Goal: Task Accomplishment & Management: Use online tool/utility

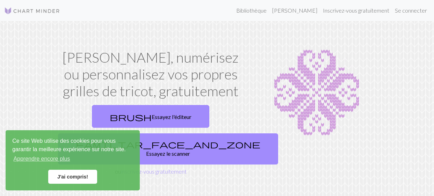
click at [81, 175] on font "J'ai compris!" at bounding box center [72, 177] width 31 height 6
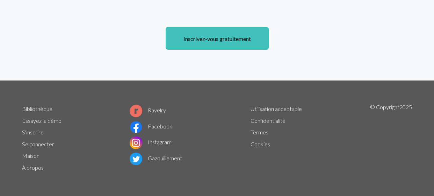
scroll to position [658, 0]
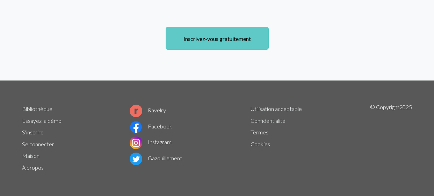
click at [249, 42] on font "Inscrivez-vous gratuitement" at bounding box center [218, 38] width 68 height 7
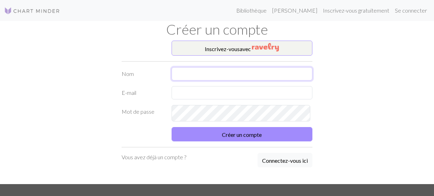
click at [223, 80] on input "text" at bounding box center [242, 73] width 141 height 13
type input "redolfi"
click at [223, 99] on input "text" at bounding box center [242, 92] width 141 height 13
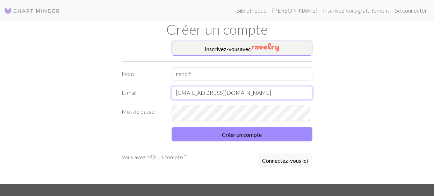
type input "armelle53@hotmail.fr"
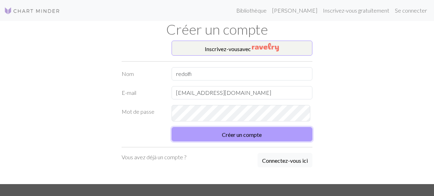
click at [262, 138] on font "Créer un compte" at bounding box center [242, 134] width 40 height 7
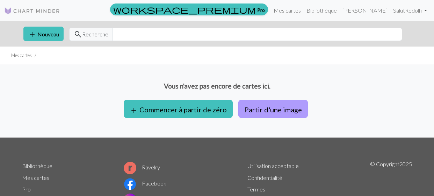
click at [302, 114] on font "Partir d'une image" at bounding box center [273, 109] width 58 height 8
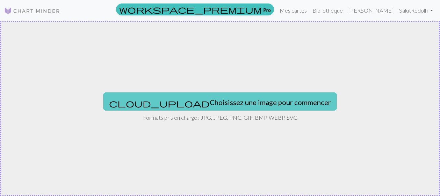
click at [288, 106] on font "Choisissez une image pour commencer" at bounding box center [270, 102] width 121 height 8
type input "C:\fakepath\cheval.jpg"
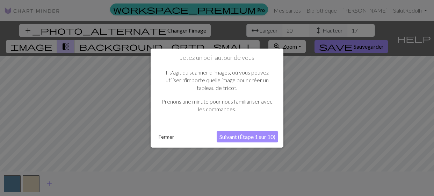
click at [250, 139] on font "Suivant (Étape 1 sur 10)" at bounding box center [248, 136] width 56 height 7
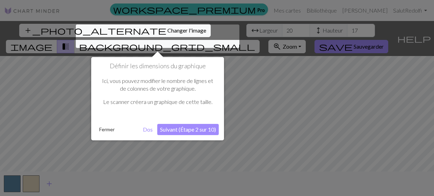
scroll to position [3, 0]
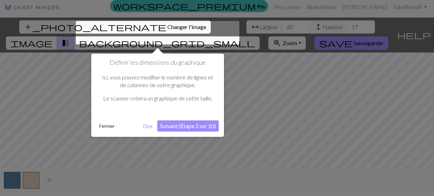
click at [185, 128] on font "Suivant (Étape 2 sur 10)" at bounding box center [188, 125] width 56 height 7
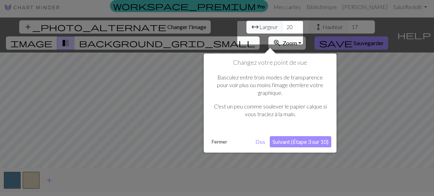
click at [294, 145] on font "Suivant (Étape 3 sur 10)" at bounding box center [301, 141] width 56 height 7
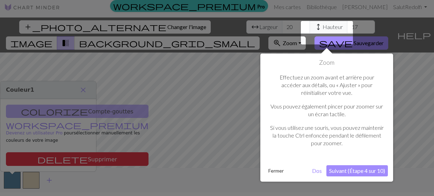
click at [344, 176] on button "Suivant (Étape 4 sur 10)" at bounding box center [358, 170] width 62 height 11
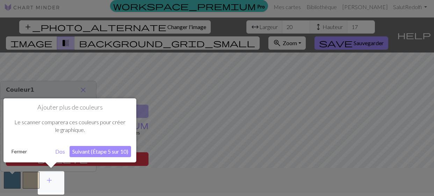
click at [98, 152] on font "Suivant (Étape 5 sur 10)" at bounding box center [100, 151] width 56 height 7
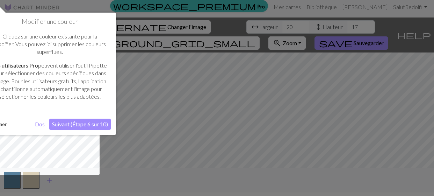
click at [79, 130] on button "Suivant (Étape 6 sur 10)" at bounding box center [80, 124] width 62 height 11
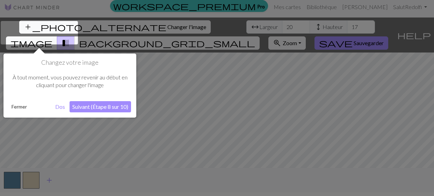
click at [94, 109] on font "Suivant (Étape 8 sur 10)" at bounding box center [100, 106] width 56 height 7
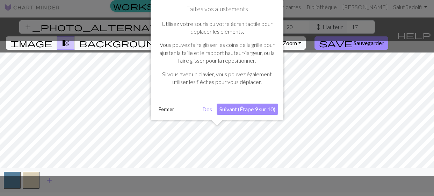
click at [240, 112] on font "Suivant (Étape 9 sur 10)" at bounding box center [248, 109] width 56 height 7
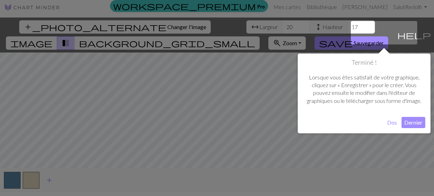
click at [413, 125] on font "Dernier" at bounding box center [414, 122] width 18 height 7
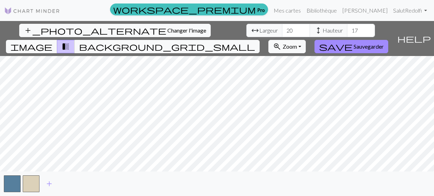
click at [70, 42] on span "transition_fade" at bounding box center [66, 47] width 8 height 10
click at [52, 42] on span "image" at bounding box center [31, 47] width 42 height 10
click at [294, 172] on div "add_photo_alternate Changer l'image arrow_range Largeur 20 height Hauteur 17 im…" at bounding box center [217, 108] width 434 height 175
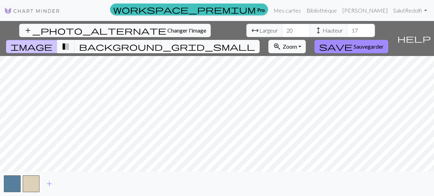
click at [141, 38] on div "add_photo_alternate Changer l'image arrow_range Largeur 20 height Hauteur 17 im…" at bounding box center [217, 108] width 434 height 175
click at [282, 36] on input "19" at bounding box center [296, 30] width 28 height 13
click at [282, 30] on input "20" at bounding box center [296, 30] width 28 height 13
click at [282, 30] on input "21" at bounding box center [296, 30] width 28 height 13
click at [282, 30] on input "22" at bounding box center [296, 30] width 28 height 13
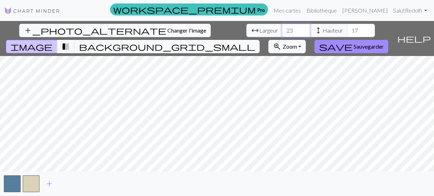
click at [282, 30] on input "23" at bounding box center [296, 30] width 28 height 13
click at [282, 30] on input "24" at bounding box center [296, 30] width 28 height 13
click at [282, 30] on input "25" at bounding box center [296, 30] width 28 height 13
click at [282, 30] on input "26" at bounding box center [296, 30] width 28 height 13
click at [282, 30] on input "27" at bounding box center [296, 30] width 28 height 13
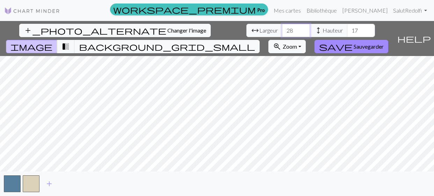
click at [282, 30] on input "28" at bounding box center [296, 30] width 28 height 13
click at [282, 30] on input "29" at bounding box center [296, 30] width 28 height 13
click at [282, 30] on input "30" at bounding box center [296, 30] width 28 height 13
click at [282, 30] on input "31" at bounding box center [296, 30] width 28 height 13
click at [282, 30] on input "32" at bounding box center [296, 30] width 28 height 13
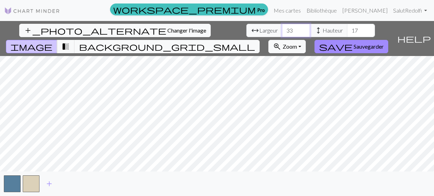
click at [282, 30] on input "33" at bounding box center [296, 30] width 28 height 13
click at [282, 30] on input "34" at bounding box center [296, 30] width 28 height 13
type input "35"
click at [282, 30] on input "35" at bounding box center [296, 30] width 28 height 13
click at [347, 32] on input "18" at bounding box center [361, 30] width 28 height 13
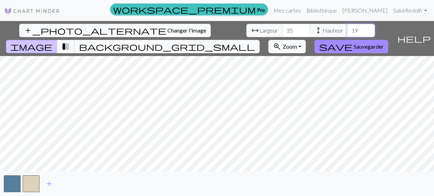
click at [347, 32] on input "19" at bounding box center [361, 30] width 28 height 13
click at [347, 32] on input "20" at bounding box center [361, 30] width 28 height 13
click at [347, 32] on input "21" at bounding box center [361, 30] width 28 height 13
click at [347, 32] on input "22" at bounding box center [361, 30] width 28 height 13
click at [347, 32] on input "23" at bounding box center [361, 30] width 28 height 13
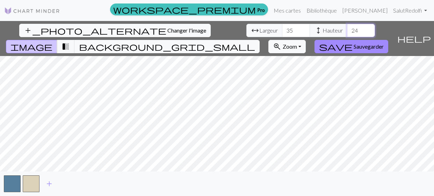
click at [347, 32] on input "24" at bounding box center [361, 30] width 28 height 13
click at [347, 32] on input "25" at bounding box center [361, 30] width 28 height 13
click at [347, 32] on input "26" at bounding box center [361, 30] width 28 height 13
click at [347, 32] on input "27" at bounding box center [361, 30] width 28 height 13
click at [347, 32] on input "28" at bounding box center [361, 30] width 28 height 13
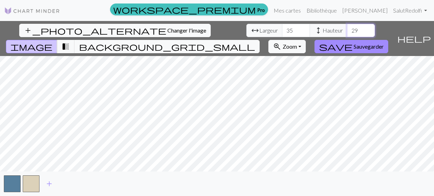
click at [347, 32] on input "29" at bounding box center [361, 30] width 28 height 13
click at [347, 32] on input "30" at bounding box center [361, 30] width 28 height 13
click at [347, 32] on input "31" at bounding box center [361, 30] width 28 height 13
click at [347, 32] on input "32" at bounding box center [361, 30] width 28 height 13
click at [347, 32] on input "33" at bounding box center [361, 30] width 28 height 13
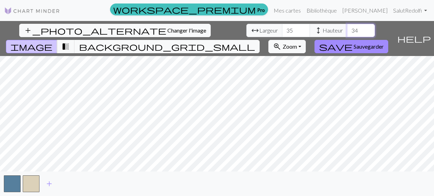
click at [347, 32] on input "34" at bounding box center [361, 30] width 28 height 13
click at [347, 32] on input "35" at bounding box center [361, 30] width 28 height 13
click at [347, 32] on input "36" at bounding box center [361, 30] width 28 height 13
click at [347, 32] on input "37" at bounding box center [361, 30] width 28 height 13
click at [347, 32] on input "38" at bounding box center [361, 30] width 28 height 13
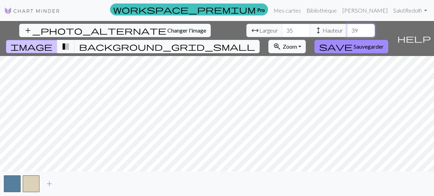
click at [347, 33] on input "39" at bounding box center [361, 30] width 28 height 13
click at [347, 33] on input "38" at bounding box center [361, 30] width 28 height 13
click at [347, 33] on input "37" at bounding box center [361, 30] width 28 height 13
click at [347, 33] on input "36" at bounding box center [361, 30] width 28 height 13
click at [347, 33] on input "35" at bounding box center [361, 30] width 28 height 13
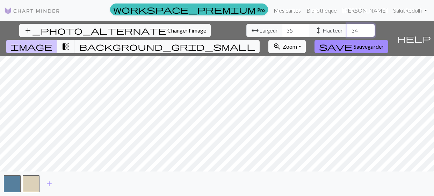
click at [347, 33] on input "34" at bounding box center [361, 30] width 28 height 13
click at [347, 33] on input "33" at bounding box center [361, 30] width 28 height 13
click at [347, 33] on input "32" at bounding box center [361, 30] width 28 height 13
click at [347, 33] on input "31" at bounding box center [361, 30] width 28 height 13
click at [347, 33] on input "30" at bounding box center [361, 30] width 28 height 13
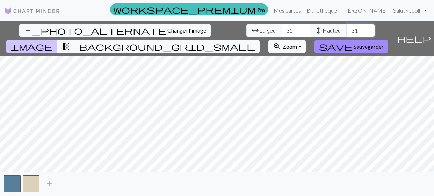
click at [347, 30] on input "31" at bounding box center [361, 30] width 28 height 13
click at [347, 30] on input "32" at bounding box center [361, 30] width 28 height 13
click at [347, 30] on input "33" at bounding box center [361, 30] width 28 height 13
click at [347, 30] on input "34" at bounding box center [361, 30] width 28 height 13
click at [347, 30] on input "35" at bounding box center [361, 30] width 28 height 13
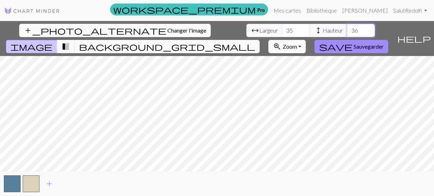
click at [347, 30] on input "36" at bounding box center [361, 30] width 28 height 13
click at [347, 30] on input "37" at bounding box center [361, 30] width 28 height 13
click at [347, 30] on input "38" at bounding box center [361, 30] width 28 height 13
click at [347, 30] on input "39" at bounding box center [361, 30] width 28 height 13
click at [347, 30] on input "40" at bounding box center [361, 30] width 28 height 13
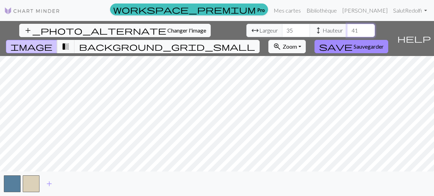
click at [347, 30] on input "41" at bounding box center [361, 30] width 28 height 13
click at [347, 30] on input "42" at bounding box center [361, 30] width 28 height 13
click at [347, 30] on input "43" at bounding box center [361, 30] width 28 height 13
click at [347, 30] on input "44" at bounding box center [361, 30] width 28 height 13
click at [347, 30] on input "45" at bounding box center [361, 30] width 28 height 13
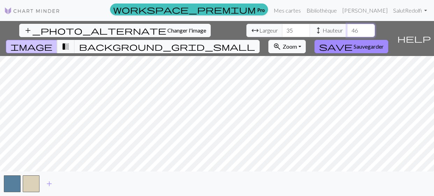
click at [347, 30] on input "46" at bounding box center [361, 30] width 28 height 13
click at [347, 30] on input "47" at bounding box center [361, 30] width 28 height 13
click at [347, 30] on input "48" at bounding box center [361, 30] width 28 height 13
click at [347, 30] on input "49" at bounding box center [361, 30] width 28 height 13
click at [347, 30] on input "50" at bounding box center [361, 30] width 28 height 13
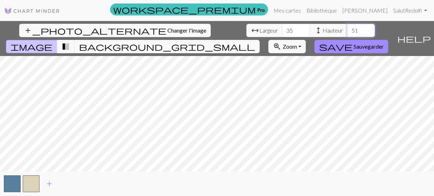
click at [347, 30] on input "51" at bounding box center [361, 30] width 28 height 13
click at [347, 30] on input "52" at bounding box center [361, 30] width 28 height 13
click at [347, 30] on input "53" at bounding box center [361, 30] width 28 height 13
click at [347, 30] on input "54" at bounding box center [361, 30] width 28 height 13
click at [347, 30] on input "55" at bounding box center [361, 30] width 28 height 13
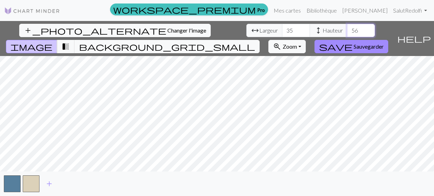
click at [347, 30] on input "56" at bounding box center [361, 30] width 28 height 13
click at [347, 30] on input "57" at bounding box center [361, 30] width 28 height 13
click at [347, 30] on input "58" at bounding box center [361, 30] width 28 height 13
click at [347, 30] on input "59" at bounding box center [361, 30] width 28 height 13
click at [347, 30] on input "60" at bounding box center [361, 30] width 28 height 13
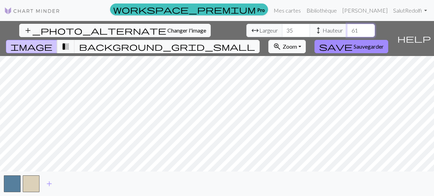
click at [347, 30] on input "61" at bounding box center [361, 30] width 28 height 13
click at [347, 30] on input "62" at bounding box center [361, 30] width 28 height 13
click at [347, 30] on input "63" at bounding box center [361, 30] width 28 height 13
click at [347, 30] on input "64" at bounding box center [361, 30] width 28 height 13
click at [347, 30] on input "65" at bounding box center [361, 30] width 28 height 13
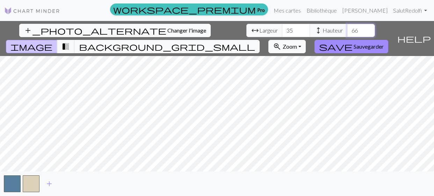
click at [347, 30] on input "66" at bounding box center [361, 30] width 28 height 13
click at [347, 31] on input "67" at bounding box center [361, 30] width 28 height 13
click at [347, 31] on input "68" at bounding box center [361, 30] width 28 height 13
click at [347, 31] on input "69" at bounding box center [361, 30] width 28 height 13
click at [347, 31] on input "70" at bounding box center [361, 30] width 28 height 13
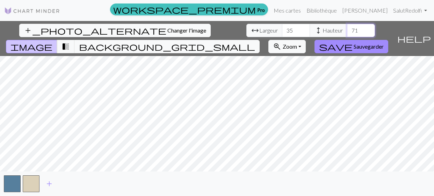
click at [347, 31] on input "71" at bounding box center [361, 30] width 28 height 13
click at [347, 31] on input "72" at bounding box center [361, 30] width 28 height 13
click at [347, 31] on input "73" at bounding box center [361, 30] width 28 height 13
click at [347, 31] on input "74" at bounding box center [361, 30] width 28 height 13
click at [347, 31] on input "75" at bounding box center [361, 30] width 28 height 13
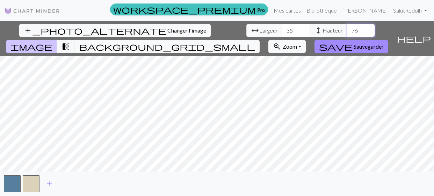
click at [347, 31] on input "76" at bounding box center [361, 30] width 28 height 13
click at [347, 31] on input "77" at bounding box center [361, 30] width 28 height 13
click at [347, 31] on input "78" at bounding box center [361, 30] width 28 height 13
click at [347, 31] on input "79" at bounding box center [361, 30] width 28 height 13
click at [347, 31] on input "80" at bounding box center [361, 30] width 28 height 13
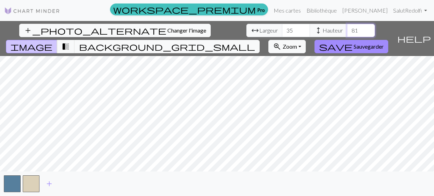
click at [347, 31] on input "81" at bounding box center [361, 30] width 28 height 13
click at [347, 31] on input "82" at bounding box center [361, 30] width 28 height 13
click at [347, 31] on input "83" at bounding box center [361, 30] width 28 height 13
click at [347, 31] on input "84" at bounding box center [361, 30] width 28 height 13
click at [347, 31] on input "85" at bounding box center [361, 30] width 28 height 13
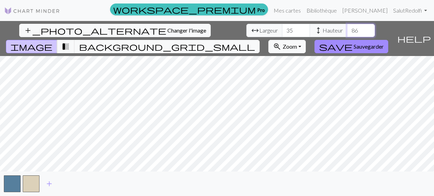
click at [347, 31] on input "86" at bounding box center [361, 30] width 28 height 13
click at [347, 31] on input "87" at bounding box center [361, 30] width 28 height 13
click at [347, 31] on input "88" at bounding box center [361, 30] width 28 height 13
click at [347, 31] on input "89" at bounding box center [361, 30] width 28 height 13
click at [347, 31] on input "90" at bounding box center [361, 30] width 28 height 13
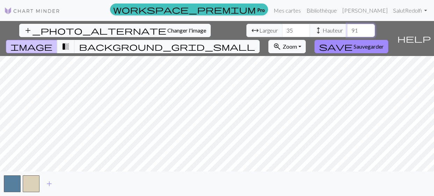
click at [347, 31] on input "91" at bounding box center [361, 30] width 28 height 13
click at [347, 31] on input "92" at bounding box center [361, 30] width 28 height 13
click at [347, 31] on input "93" at bounding box center [361, 30] width 28 height 13
click at [347, 31] on input "94" at bounding box center [361, 30] width 28 height 13
click at [347, 31] on input "95" at bounding box center [361, 30] width 28 height 13
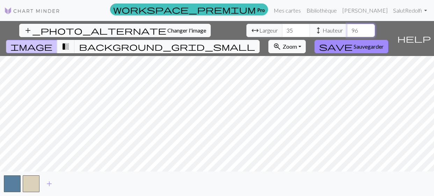
click at [347, 31] on input "96" at bounding box center [361, 30] width 28 height 13
click at [347, 31] on input "97" at bounding box center [361, 30] width 28 height 13
click at [347, 31] on input "98" at bounding box center [361, 30] width 28 height 13
click at [347, 31] on input "99" at bounding box center [361, 30] width 28 height 13
type input "100"
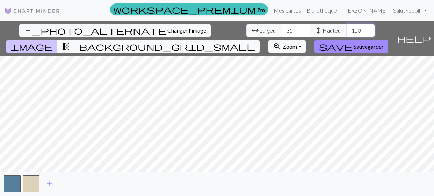
click at [347, 31] on input "100" at bounding box center [361, 30] width 28 height 13
click at [282, 33] on input "35" at bounding box center [296, 30] width 28 height 13
type input "3"
type input "100"
click at [291, 175] on div "add_photo_alternate Changer l'image arrow_range Largeur 100 height Hauteur 100 …" at bounding box center [217, 108] width 434 height 175
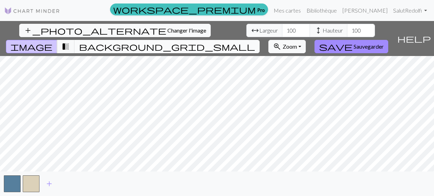
click at [255, 42] on span "background_grid_small" at bounding box center [167, 47] width 176 height 10
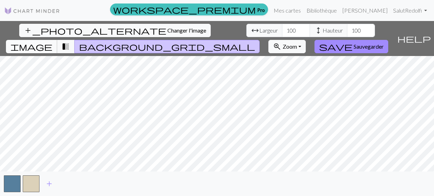
click at [52, 42] on span "image" at bounding box center [31, 47] width 42 height 10
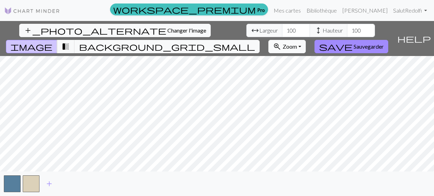
click at [297, 43] on font "Zoom" at bounding box center [290, 46] width 14 height 7
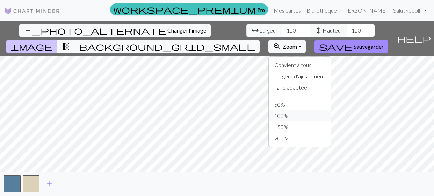
click at [289, 119] on font "100%" at bounding box center [282, 115] width 14 height 7
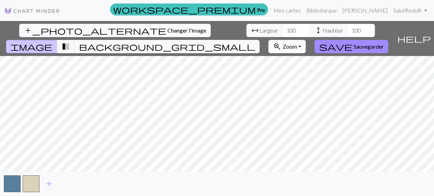
click at [297, 43] on font "Zoom" at bounding box center [290, 46] width 14 height 7
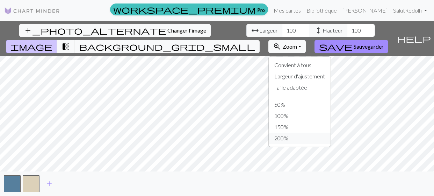
click at [289, 141] on font "200%" at bounding box center [282, 138] width 14 height 7
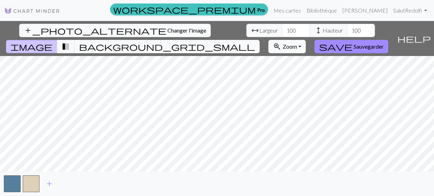
scroll to position [0, 0]
click at [51, 187] on span "add" at bounding box center [49, 184] width 8 height 10
click at [71, 188] on span "add" at bounding box center [68, 184] width 8 height 10
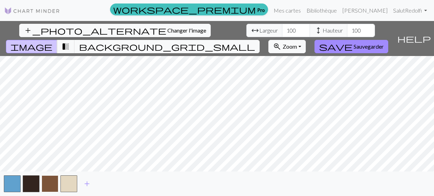
click at [55, 186] on button "button" at bounding box center [50, 183] width 17 height 17
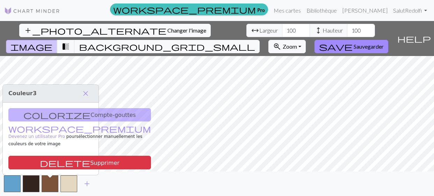
click at [55, 104] on div "colorize Compte-gouttes workspace_premium Devenez un utilisateur Pro pour sélec…" at bounding box center [51, 138] width 96 height 73
click at [14, 186] on button "button" at bounding box center [12, 183] width 17 height 17
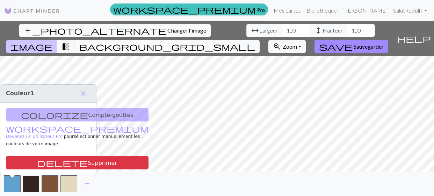
click at [33, 184] on button "button" at bounding box center [31, 183] width 17 height 17
click at [88, 189] on span "add" at bounding box center [87, 184] width 8 height 10
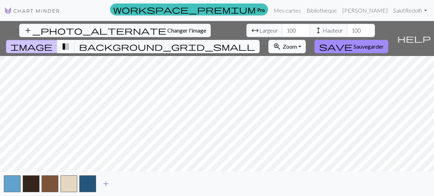
click at [108, 189] on span "add" at bounding box center [106, 184] width 8 height 10
click at [128, 187] on span "add" at bounding box center [125, 184] width 8 height 10
click at [146, 189] on span "add" at bounding box center [144, 184] width 8 height 10
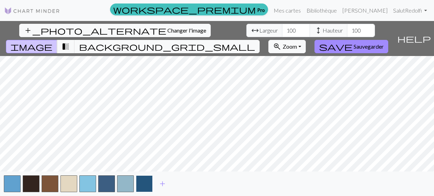
click at [146, 189] on button "button" at bounding box center [144, 183] width 17 height 17
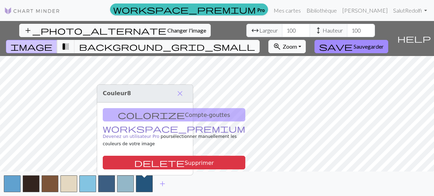
click at [140, 134] on font "Devenez un utilisateur Pro" at bounding box center [131, 136] width 57 height 5
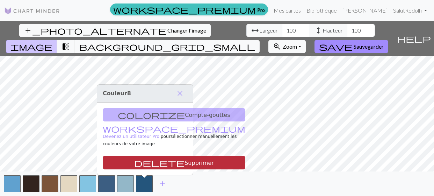
click at [185, 160] on font "Supprimer" at bounding box center [199, 162] width 29 height 7
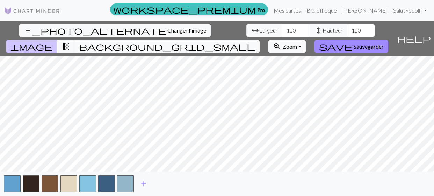
click at [426, 36] on span "help" at bounding box center [415, 39] width 34 height 10
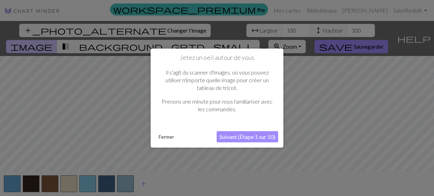
click at [160, 139] on font "Fermer" at bounding box center [166, 136] width 15 height 6
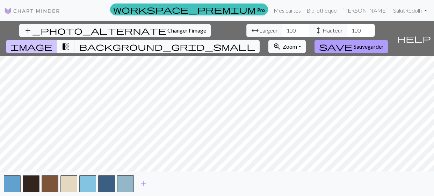
click at [384, 43] on font "Sauvegarder" at bounding box center [369, 46] width 30 height 7
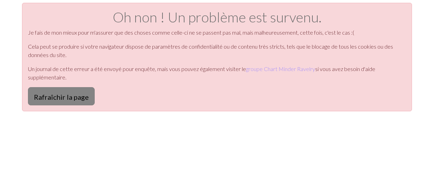
click at [63, 101] on font "Rafraîchir la page" at bounding box center [61, 97] width 55 height 8
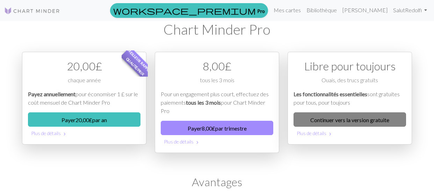
click at [377, 127] on link "Continuer vers la version gratuite" at bounding box center [350, 119] width 113 height 14
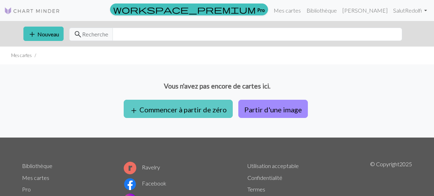
click at [190, 114] on font "Commencer à partir de zéro" at bounding box center [183, 109] width 87 height 8
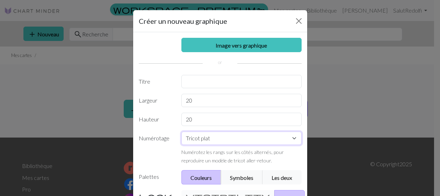
click at [288, 145] on select "Tricot plat Tricoter en rond Tricot en dentelle Point de croix" at bounding box center [242, 138] width 120 height 13
click at [182, 145] on select "Tricot plat Tricoter en rond Tricot en dentelle Point de croix" at bounding box center [242, 138] width 120 height 13
click at [233, 88] on input "text" at bounding box center [242, 81] width 120 height 13
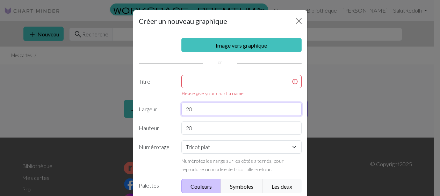
click at [229, 127] on div "Image vers graphique Titre Please give your chart a name Largeur 20 Hauteur 20 …" at bounding box center [220, 150] width 174 height 237
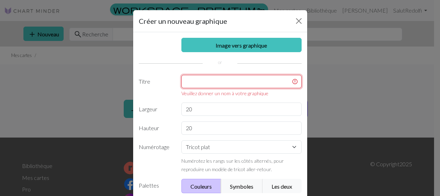
click at [234, 88] on input "text" at bounding box center [242, 81] width 120 height 13
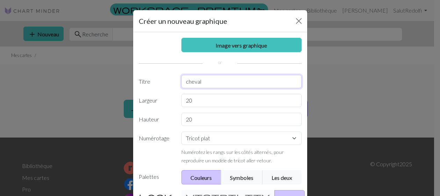
type input "cheval"
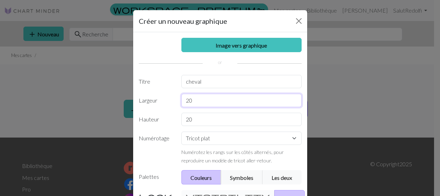
click at [244, 107] on input "20" at bounding box center [242, 100] width 120 height 13
type input "2"
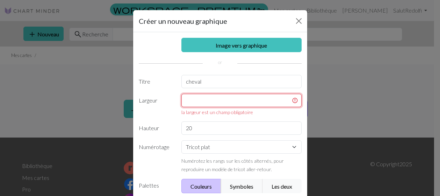
click at [289, 107] on input "text" at bounding box center [242, 100] width 120 height 13
click at [288, 107] on input "text" at bounding box center [242, 100] width 120 height 13
click at [270, 107] on input "text" at bounding box center [242, 100] width 120 height 13
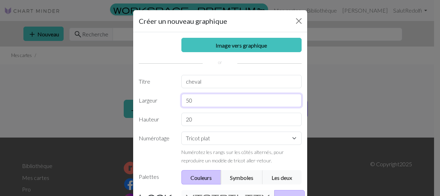
type input "50"
click at [236, 126] on input "20" at bounding box center [242, 119] width 120 height 13
type input "2"
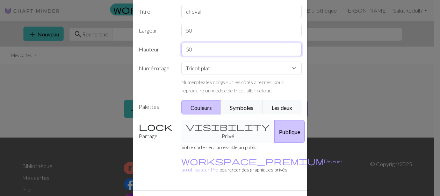
scroll to position [105, 0]
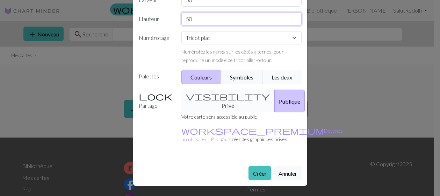
type input "50"
click at [289, 80] on font "Les deux" at bounding box center [282, 77] width 21 height 7
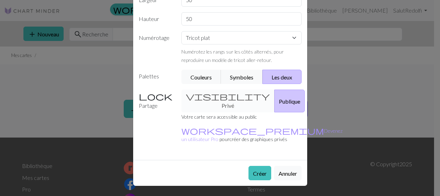
click at [279, 105] on font "Publique" at bounding box center [289, 101] width 21 height 7
click at [202, 112] on div "visibility Privé Publique" at bounding box center [241, 101] width 129 height 23
click at [209, 112] on div "visibility Privé Publique" at bounding box center [241, 101] width 129 height 23
click at [213, 112] on div "visibility Privé Publique" at bounding box center [241, 101] width 129 height 23
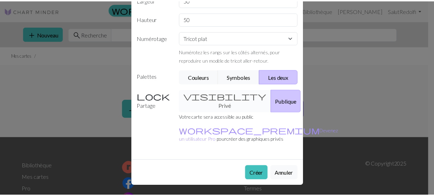
scroll to position [174, 0]
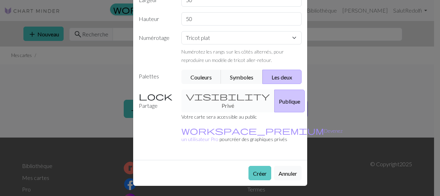
click at [253, 170] on font "Créer" at bounding box center [260, 173] width 14 height 7
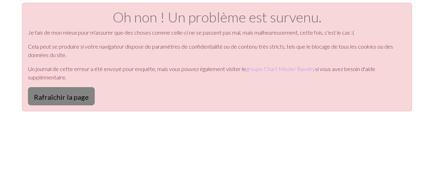
click at [80, 101] on font "Rafraîchir la page" at bounding box center [61, 97] width 55 height 8
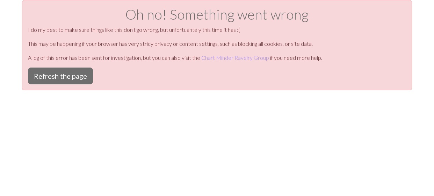
scroll to position [3, 0]
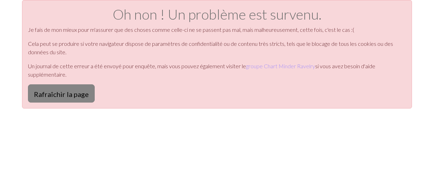
click at [66, 102] on button "Rafraîchir la page" at bounding box center [61, 93] width 67 height 18
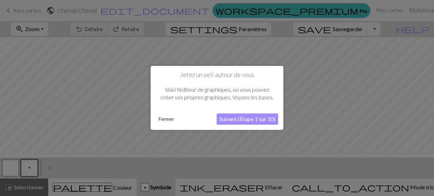
click at [169, 121] on font "Fermer" at bounding box center [166, 119] width 15 height 6
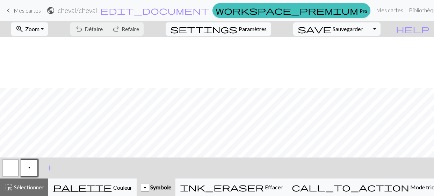
scroll to position [270, 0]
click at [76, 11] on font "cheval" at bounding box center [67, 10] width 19 height 8
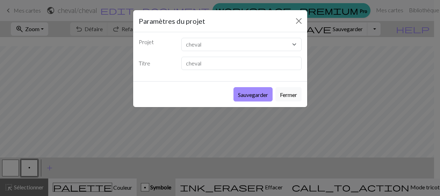
click at [120, 12] on div "Paramètres du projet Projet cheval Titre cheval Sauvegarder Fermer" at bounding box center [220, 98] width 440 height 196
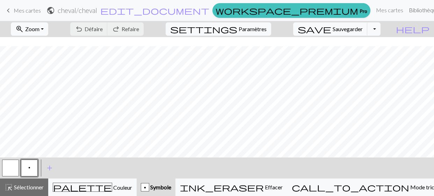
click at [409, 11] on font "Bibliothèque" at bounding box center [424, 10] width 30 height 7
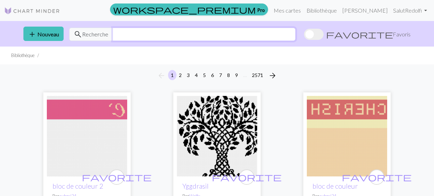
click at [159, 41] on input "text" at bounding box center [204, 34] width 183 height 13
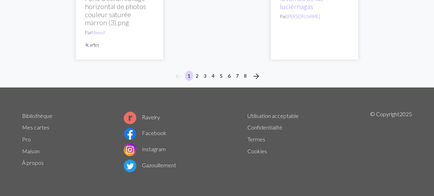
scroll to position [2855, 0]
type input "tete de cheval"
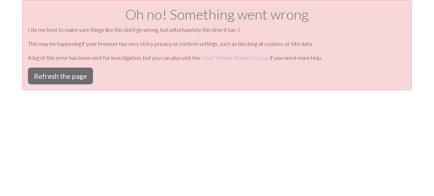
scroll to position [3, 0]
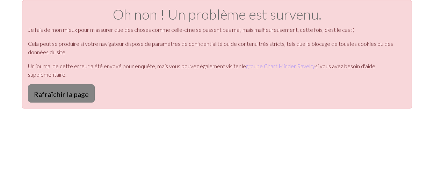
click at [68, 98] on font "Rafraîchir la page" at bounding box center [61, 94] width 55 height 8
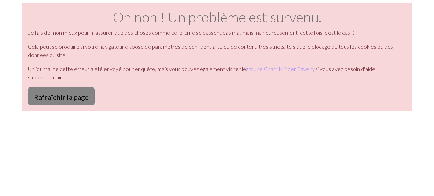
click at [85, 101] on font "Rafraîchir la page" at bounding box center [61, 97] width 55 height 8
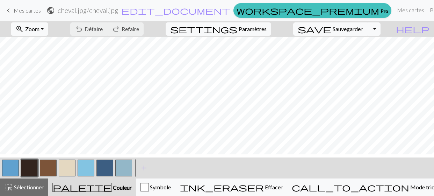
scroll to position [3, 0]
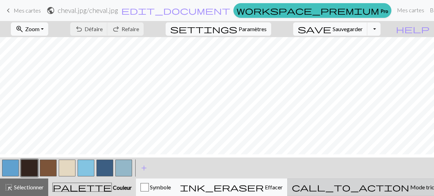
click at [411, 190] on font "Mode tricot" at bounding box center [425, 187] width 29 height 7
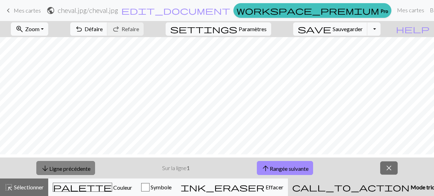
click at [77, 169] on font "Ligne précédente" at bounding box center [69, 168] width 41 height 7
click at [186, 169] on font "Sur la ligne" at bounding box center [174, 167] width 24 height 7
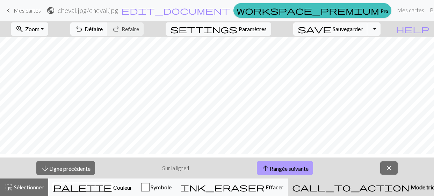
click at [309, 170] on font "Rangée suivante" at bounding box center [289, 168] width 39 height 7
click at [181, 168] on font "Sur la ligne" at bounding box center [174, 167] width 24 height 7
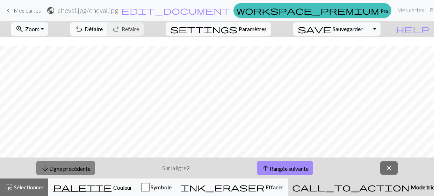
click at [91, 171] on font "Ligne précédente" at bounding box center [69, 168] width 41 height 7
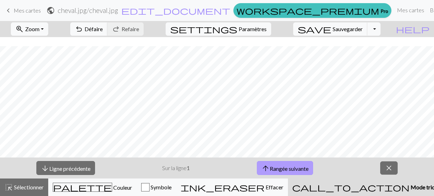
click at [286, 171] on font "Rangée suivante" at bounding box center [289, 168] width 39 height 7
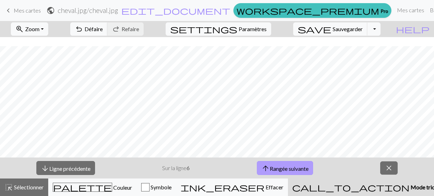
click at [286, 171] on font "Rangée suivante" at bounding box center [289, 168] width 39 height 7
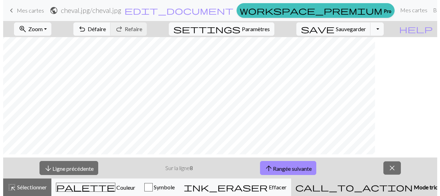
scroll to position [0, 0]
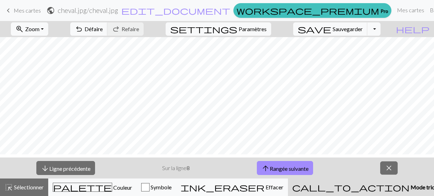
click at [411, 188] on font "Mode tricot" at bounding box center [425, 187] width 29 height 7
click at [32, 186] on font "Sélectionner" at bounding box center [29, 187] width 30 height 7
click at [267, 30] on font "Paramètres" at bounding box center [253, 29] width 28 height 7
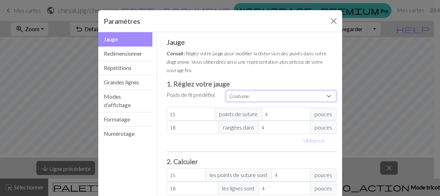
click at [324, 101] on select "Coutume Carré Dentelle Doigté léger Doigté Sport Tricot double Peigné Aran Volu…" at bounding box center [281, 96] width 111 height 11
select select "square"
click at [226, 101] on select "Coutume Carré Dentelle Doigté léger Doigté Sport Tricot double Peigné Aran Volu…" at bounding box center [281, 96] width 111 height 11
type input "32"
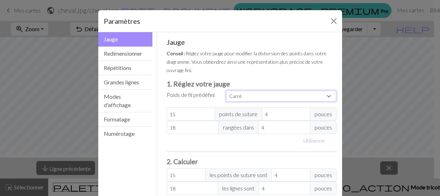
type input "32"
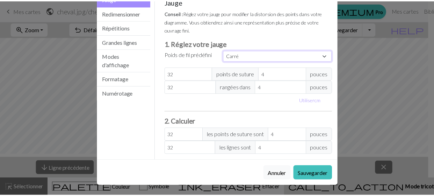
scroll to position [119, 0]
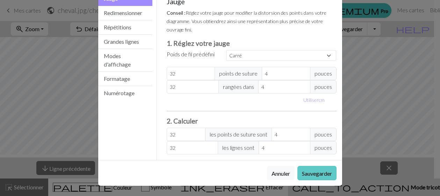
click at [309, 170] on font "Sauvegarder" at bounding box center [317, 173] width 30 height 7
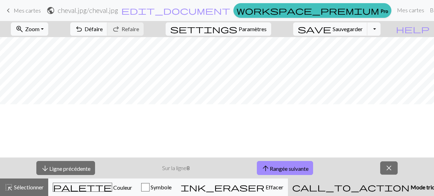
scroll to position [0, 0]
click at [150, 187] on div "button" at bounding box center [145, 187] width 8 height 8
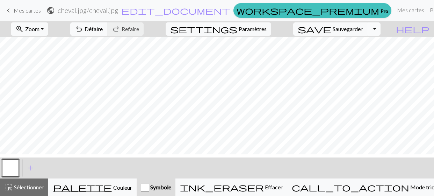
click at [381, 35] on button "Basculer la liste déroulante" at bounding box center [374, 28] width 13 height 13
click at [285, 62] on font "Télécharger" at bounding box center [271, 58] width 28 height 7
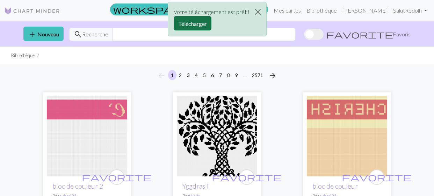
click at [189, 27] on font "Télécharger" at bounding box center [192, 23] width 29 height 7
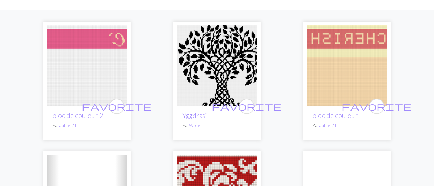
scroll to position [105, 0]
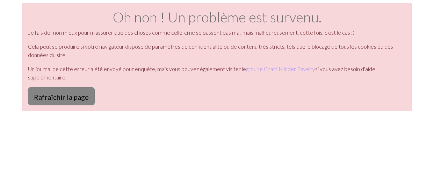
click at [78, 101] on font "Rafraîchir la page" at bounding box center [61, 97] width 55 height 8
click at [85, 101] on font "Rafraîchir la page" at bounding box center [61, 97] width 55 height 8
click at [45, 105] on button "Rafraîchir la page" at bounding box center [61, 96] width 67 height 18
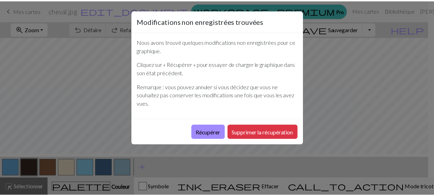
scroll to position [3, 0]
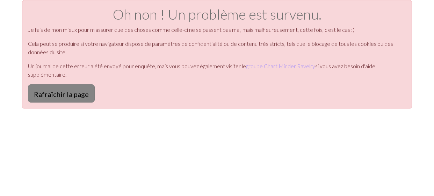
click at [54, 98] on font "Rafraîchir la page" at bounding box center [61, 94] width 55 height 8
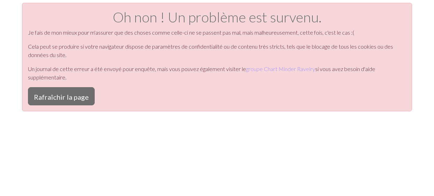
scroll to position [3, 0]
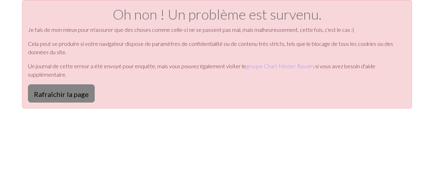
click at [87, 98] on font "Rafraîchir la page" at bounding box center [61, 94] width 55 height 8
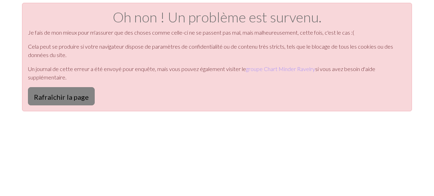
click at [85, 101] on font "Rafraîchir la page" at bounding box center [61, 97] width 55 height 8
click at [84, 101] on font "Rafraîchir la page" at bounding box center [61, 97] width 55 height 8
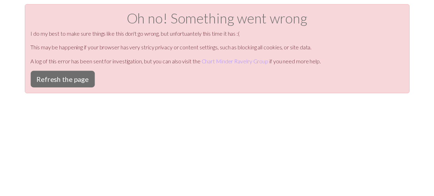
scroll to position [3, 0]
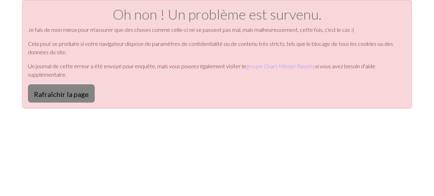
click at [68, 98] on font "Rafraîchir la page" at bounding box center [61, 94] width 55 height 8
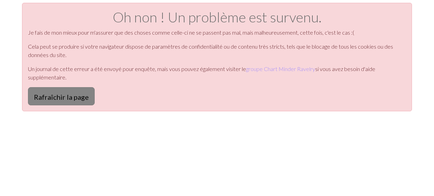
click at [88, 101] on font "Rafraîchir la page" at bounding box center [61, 97] width 55 height 8
click at [62, 101] on font "Rafraîchir la page" at bounding box center [61, 97] width 55 height 8
click at [66, 101] on font "Rafraîchir la page" at bounding box center [61, 97] width 55 height 8
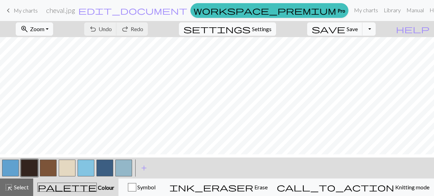
scroll to position [3, 0]
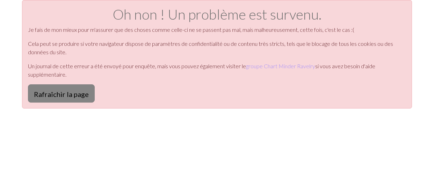
click at [75, 98] on font "Rafraîchir la page" at bounding box center [61, 94] width 55 height 8
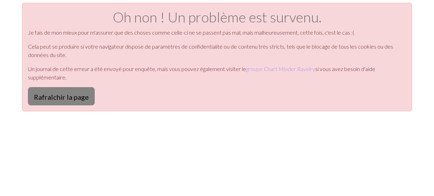
click at [74, 101] on font "Rafraîchir la page" at bounding box center [61, 97] width 55 height 8
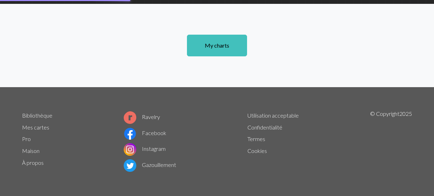
scroll to position [13, 0]
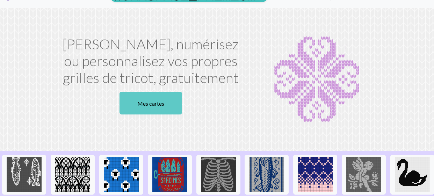
click at [153, 107] on font "Mes cartes" at bounding box center [150, 103] width 27 height 7
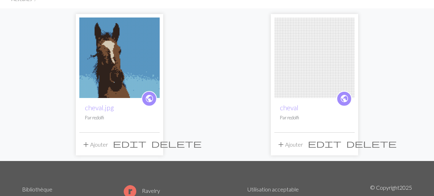
scroll to position [70, 0]
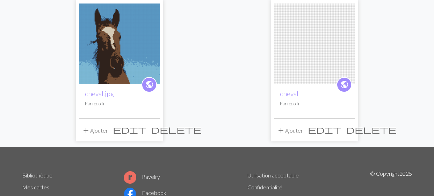
click at [117, 73] on img at bounding box center [119, 43] width 80 height 80
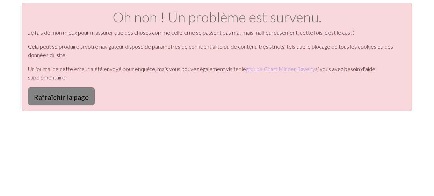
click at [72, 101] on font "Rafraîchir la page" at bounding box center [61, 97] width 55 height 8
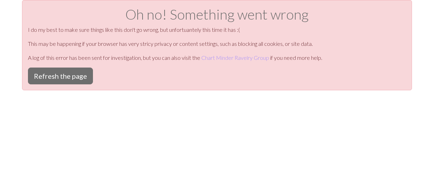
scroll to position [3, 0]
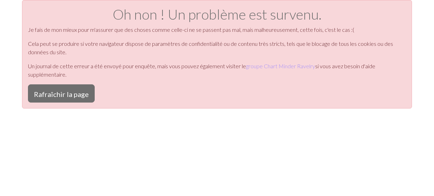
click at [424, 49] on div "Oh non ! Un problème est survenu. [PERSON_NAME] de mon mieux pour m'assurer que…" at bounding box center [217, 98] width 434 height 196
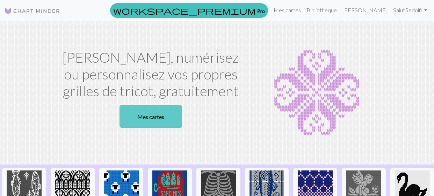
click at [153, 120] on font "Mes cartes" at bounding box center [150, 116] width 27 height 7
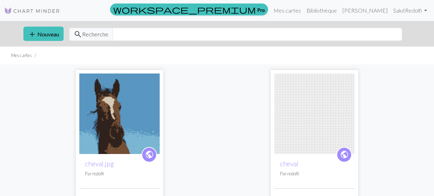
click at [136, 134] on img at bounding box center [119, 113] width 80 height 80
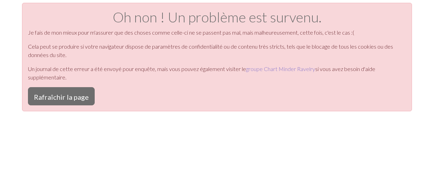
click at [315, 72] on font "groupe Chart Minder Ravelry" at bounding box center [280, 68] width 69 height 7
click at [83, 101] on font "Rafraîchir la page" at bounding box center [61, 97] width 55 height 8
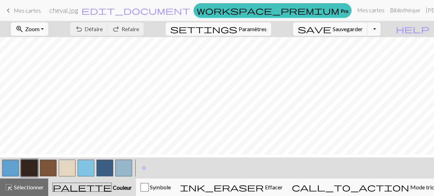
scroll to position [3, 0]
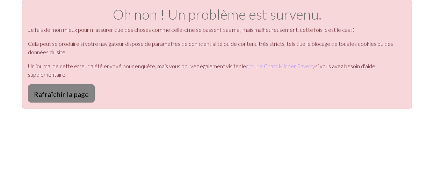
click at [84, 98] on font "Rafraîchir la page" at bounding box center [61, 94] width 55 height 8
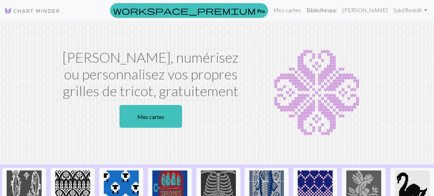
click at [332, 11] on font "Bibliothèque" at bounding box center [322, 10] width 30 height 7
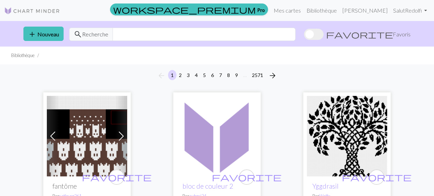
click at [324, 40] on span at bounding box center [314, 34] width 20 height 11
click at [304, 35] on input "favorite Favoris" at bounding box center [304, 35] width 0 height 0
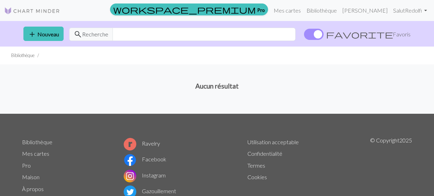
click at [324, 40] on span at bounding box center [314, 34] width 20 height 11
click at [304, 35] on input "favorite Favoris" at bounding box center [304, 35] width 0 height 0
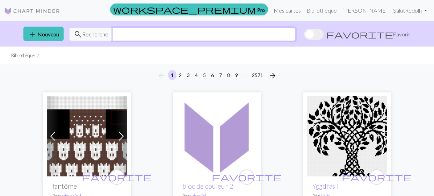
click at [256, 41] on input "text" at bounding box center [204, 34] width 183 height 13
click at [58, 41] on button "add Nouveau" at bounding box center [43, 34] width 40 height 14
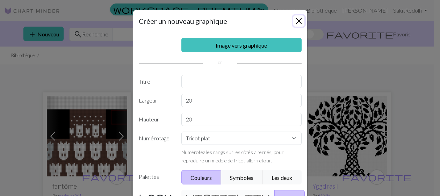
click at [293, 27] on button "Fermer" at bounding box center [298, 20] width 11 height 11
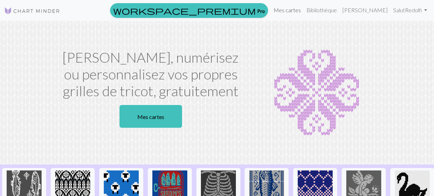
click at [286, 13] on font "Mes cartes" at bounding box center [287, 10] width 27 height 7
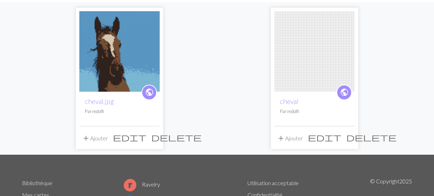
scroll to position [70, 0]
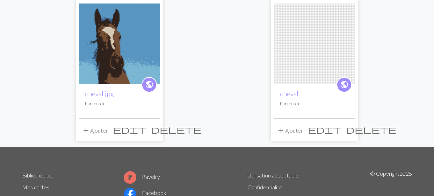
click at [128, 68] on img at bounding box center [119, 43] width 80 height 80
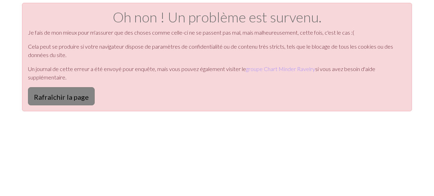
click at [79, 101] on font "Rafraîchir la page" at bounding box center [61, 97] width 55 height 8
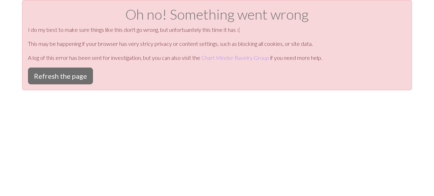
scroll to position [3, 0]
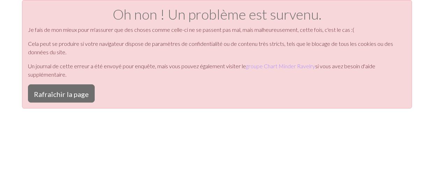
click at [76, 98] on font "Rafraîchir la page" at bounding box center [61, 94] width 55 height 8
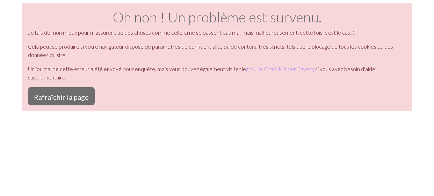
click at [262, 178] on div "Oh non ! Un problème est survenu. Je fais de mon mieux pour m'assurer que des c…" at bounding box center [217, 101] width 434 height 196
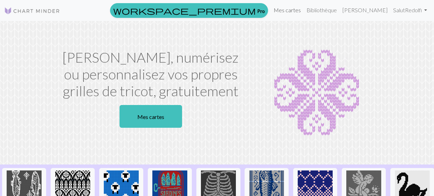
click at [291, 13] on font "Mes cartes" at bounding box center [287, 10] width 27 height 7
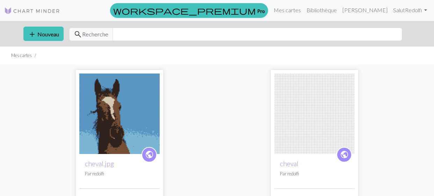
click at [131, 125] on img at bounding box center [119, 113] width 80 height 80
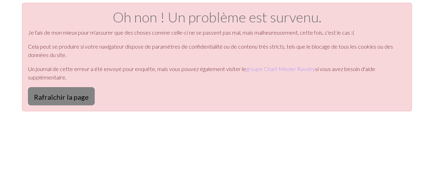
click at [89, 101] on font "Rafraîchir la page" at bounding box center [61, 97] width 55 height 8
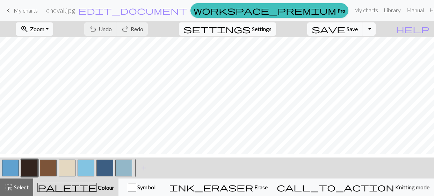
scroll to position [3, 0]
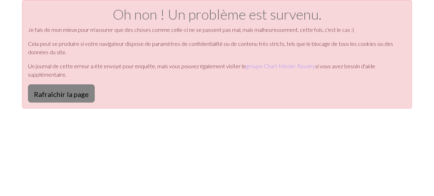
click at [89, 98] on font "Rafraîchir la page" at bounding box center [61, 94] width 55 height 8
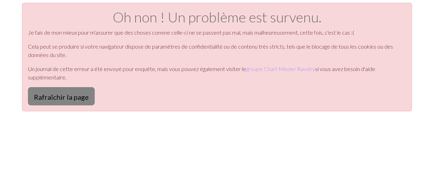
click at [89, 101] on font "Rafraîchir la page" at bounding box center [61, 97] width 55 height 8
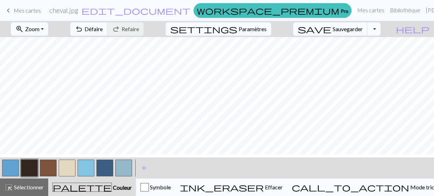
scroll to position [3, 0]
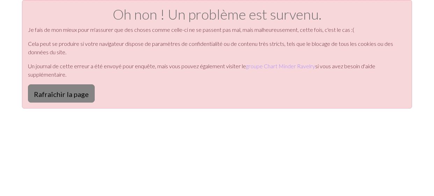
click at [89, 98] on font "Rafraîchir la page" at bounding box center [61, 94] width 55 height 8
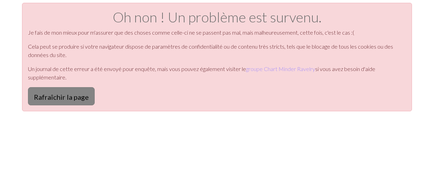
click at [60, 101] on font "Rafraîchir la page" at bounding box center [61, 97] width 55 height 8
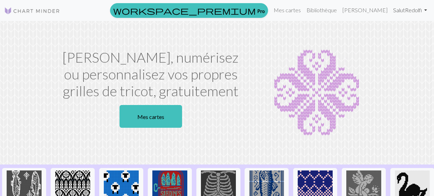
click at [423, 11] on link "Salut Redolfi" at bounding box center [411, 10] width 40 height 14
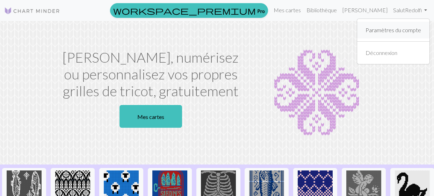
click at [389, 33] on font "Paramètres du compte" at bounding box center [394, 30] width 56 height 7
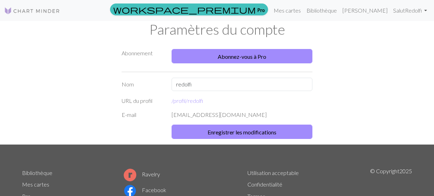
click at [40, 15] on img at bounding box center [32, 11] width 56 height 8
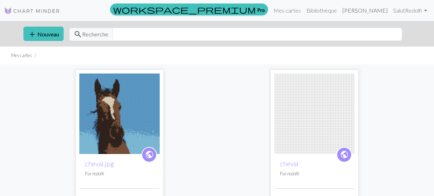
click at [362, 12] on font "[PERSON_NAME]" at bounding box center [365, 10] width 45 height 7
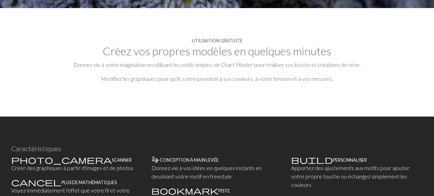
scroll to position [315, 0]
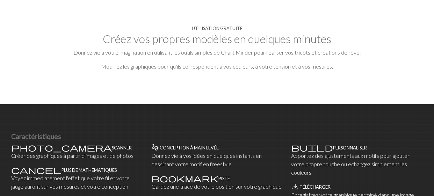
click at [244, 45] on font "Créez vos propres modèles en quelques minutes" at bounding box center [217, 39] width 229 height 14
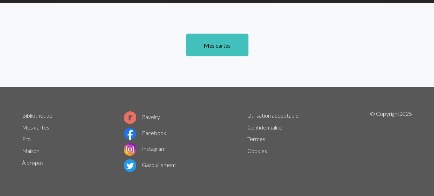
scroll to position [740, 0]
click at [40, 147] on font "Maison" at bounding box center [30, 150] width 17 height 7
click at [162, 145] on font "Instagram" at bounding box center [154, 148] width 24 height 7
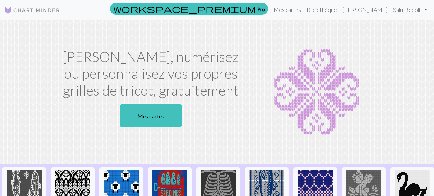
scroll to position [0, 0]
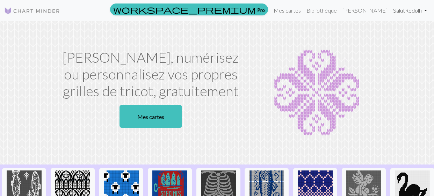
click at [423, 10] on link "Salut Redolfi" at bounding box center [411, 10] width 40 height 14
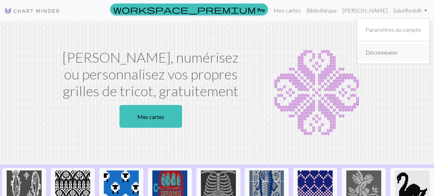
click at [383, 56] on font "Déconnexion" at bounding box center [382, 52] width 32 height 7
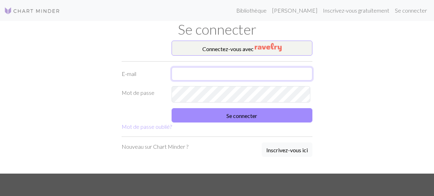
click at [242, 80] on input "text" at bounding box center [242, 73] width 141 height 13
type input "armelle53@hotmail.fr"
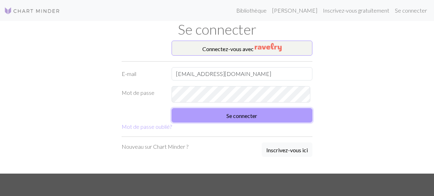
click at [250, 119] on font "Se connecter" at bounding box center [242, 115] width 31 height 7
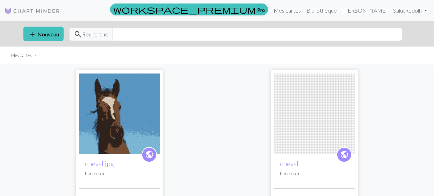
click at [341, 142] on img at bounding box center [315, 113] width 80 height 80
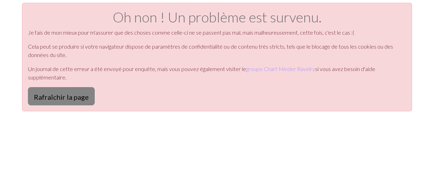
click at [76, 105] on button "Rafraîchir la page" at bounding box center [61, 96] width 67 height 18
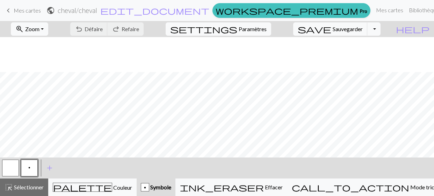
scroll to position [35, 0]
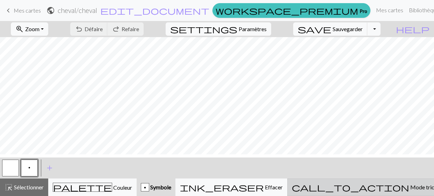
click at [411, 188] on font "Mode tricot" at bounding box center [425, 187] width 29 height 7
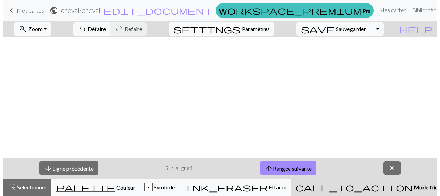
scroll to position [0, 0]
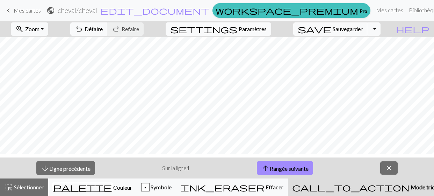
click at [257, 32] on font "Paramètres" at bounding box center [253, 29] width 28 height 7
select select "aran"
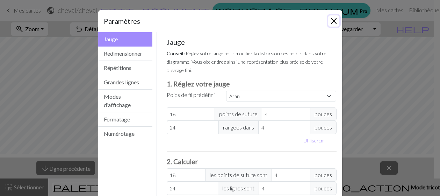
click at [328, 27] on button "Fermer" at bounding box center [333, 20] width 11 height 11
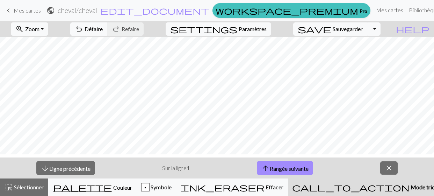
click at [376, 9] on font "Mes cartes" at bounding box center [389, 10] width 27 height 7
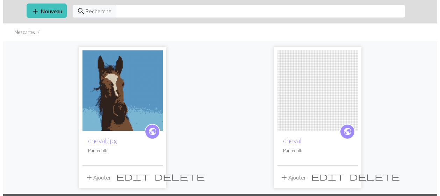
scroll to position [70, 0]
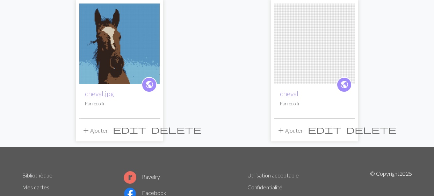
click at [106, 134] on font "Ajouter" at bounding box center [99, 130] width 18 height 7
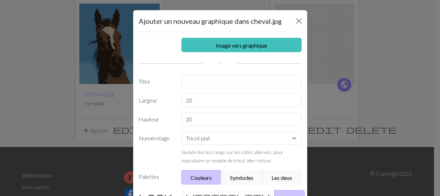
click at [106, 161] on div "Ajouter un nouveau graphique dans cheval.jpg Image vers graphique Titre Largeur…" at bounding box center [220, 98] width 440 height 196
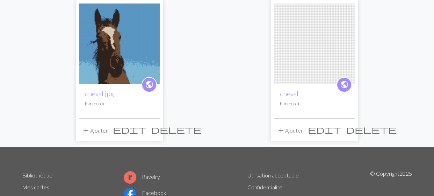
click at [106, 134] on font "Ajouter" at bounding box center [99, 130] width 18 height 7
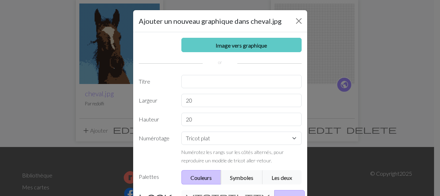
click at [245, 49] on font "Image vers graphique" at bounding box center [241, 45] width 51 height 7
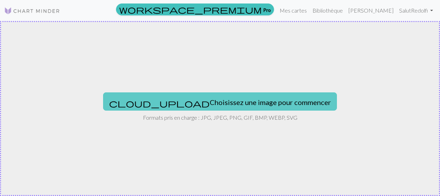
click at [272, 106] on font "Choisissez une image pour commencer" at bounding box center [270, 102] width 121 height 8
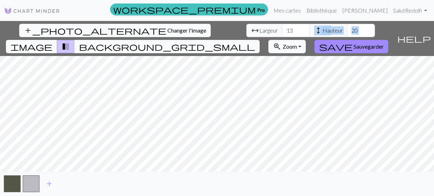
click at [314, 145] on div "add_photo_alternate Changer l'image arrow_range Largeur 13 height Hauteur 20 im…" at bounding box center [217, 108] width 434 height 175
click at [52, 42] on span "image" at bounding box center [31, 47] width 42 height 10
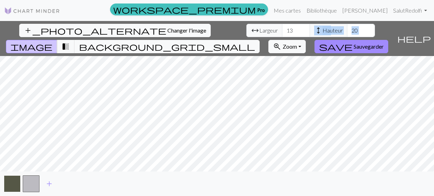
click at [13, 185] on button "button" at bounding box center [12, 183] width 17 height 17
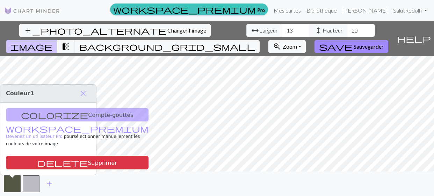
click at [25, 90] on font "Couleur" at bounding box center [18, 93] width 24 height 7
click at [38, 102] on div "colorize Compte-gouttes workspace_premium Devenez un utilisateur Pro pour sélec…" at bounding box center [48, 138] width 96 height 73
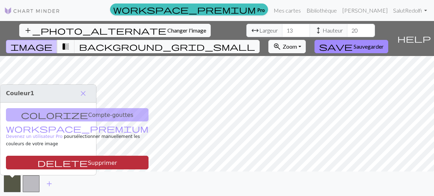
click at [88, 159] on font "Supprimer" at bounding box center [102, 162] width 29 height 7
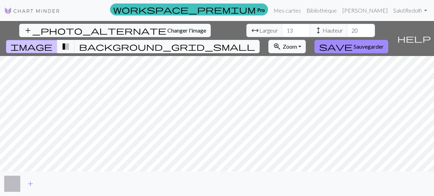
click at [12, 187] on button "button" at bounding box center [12, 183] width 17 height 17
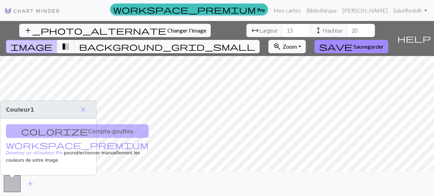
click at [51, 127] on div "colorize Compte-gouttes workspace_premium Devenez un utilisateur Pro pour sélec…" at bounding box center [48, 147] width 96 height 56
click at [53, 123] on div "colorize Compte-gouttes workspace_premium Devenez un utilisateur Pro pour sélec…" at bounding box center [48, 147] width 96 height 56
click at [81, 105] on span "close" at bounding box center [83, 110] width 8 height 10
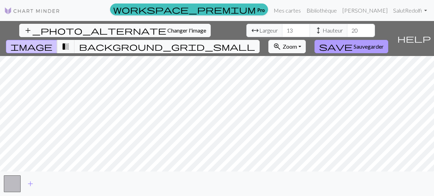
click at [384, 43] on font "Sauvegarder" at bounding box center [369, 46] width 30 height 7
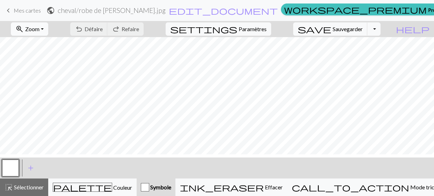
click at [40, 32] on font "Zoom" at bounding box center [32, 29] width 14 height 7
click at [31, 124] on font "200%" at bounding box center [24, 120] width 14 height 7
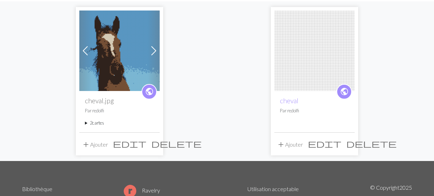
scroll to position [70, 0]
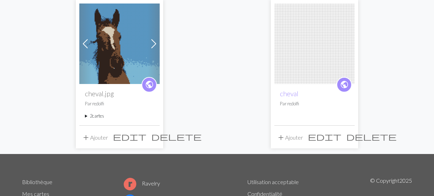
click at [104, 119] on font "cartes" at bounding box center [98, 116] width 12 height 6
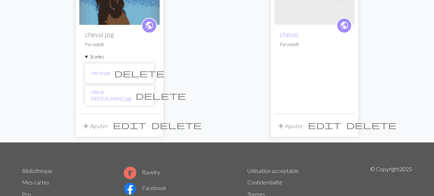
scroll to position [140, 0]
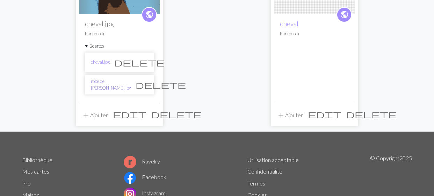
click at [112, 91] on font "robe de marié.jpg" at bounding box center [111, 84] width 40 height 12
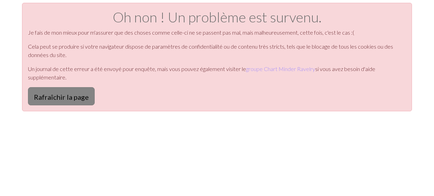
click at [87, 101] on font "Rafraîchir la page" at bounding box center [61, 97] width 55 height 8
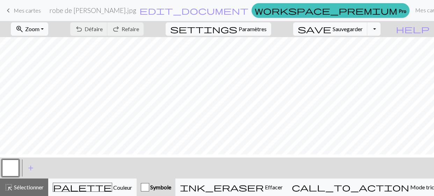
scroll to position [3, 0]
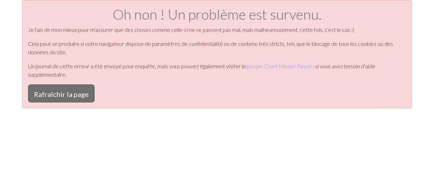
click at [87, 102] on button "Rafraîchir la page" at bounding box center [61, 93] width 67 height 18
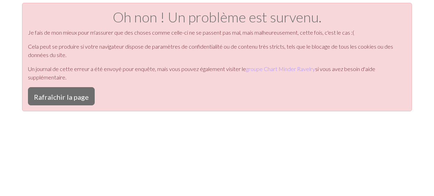
click at [87, 101] on font "Rafraîchir la page" at bounding box center [61, 97] width 55 height 8
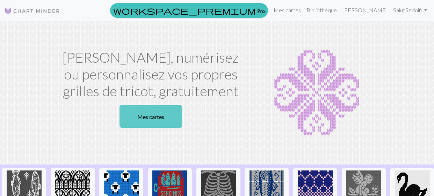
click at [161, 120] on font "Mes cartes" at bounding box center [150, 116] width 27 height 7
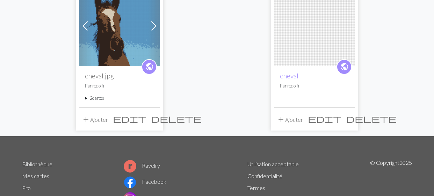
scroll to position [105, 0]
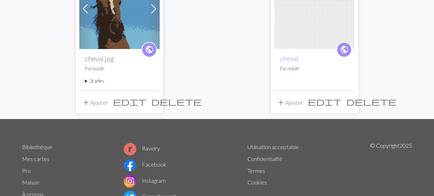
click at [152, 106] on span "delete" at bounding box center [176, 102] width 50 height 10
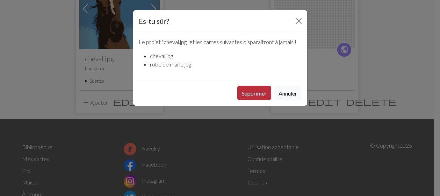
click at [242, 97] on font "Supprimer" at bounding box center [254, 93] width 25 height 7
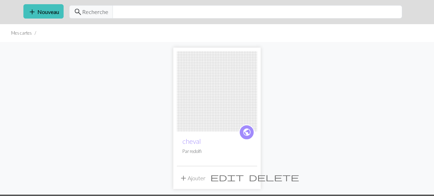
scroll to position [105, 0]
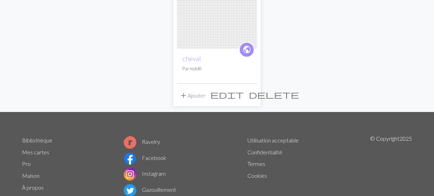
click at [251, 99] on span "delete" at bounding box center [274, 95] width 50 height 10
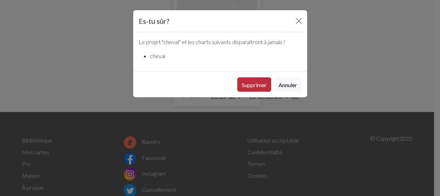
click at [245, 88] on font "Supprimer" at bounding box center [254, 84] width 25 height 7
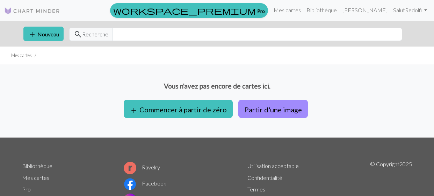
scroll to position [103, 0]
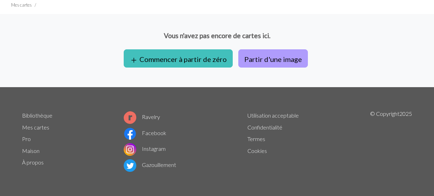
click at [302, 55] on font "Partir d'une image" at bounding box center [273, 59] width 58 height 8
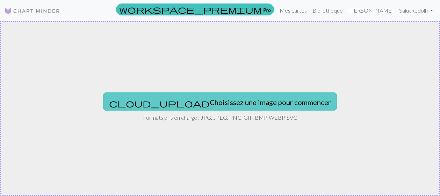
click at [281, 106] on font "Choisissez une image pour commencer" at bounding box center [270, 102] width 121 height 8
type input "C:\fakepath\cheval.jpg"
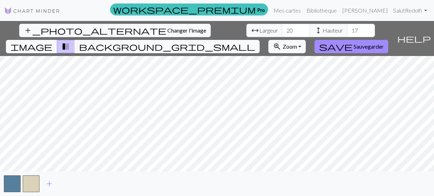
click at [52, 42] on span "image" at bounding box center [31, 47] width 42 height 10
click at [255, 42] on span "background_grid_small" at bounding box center [167, 47] width 176 height 10
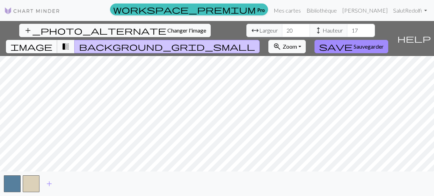
click at [52, 42] on span "image" at bounding box center [31, 47] width 42 height 10
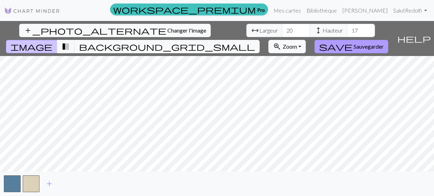
click at [381, 42] on button "save Sauvegarder" at bounding box center [352, 46] width 74 height 13
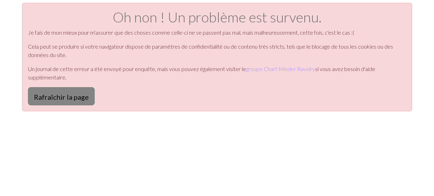
click at [89, 101] on font "Rafraîchir la page" at bounding box center [61, 97] width 55 height 8
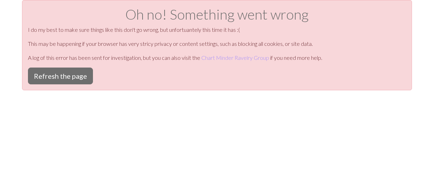
scroll to position [3, 0]
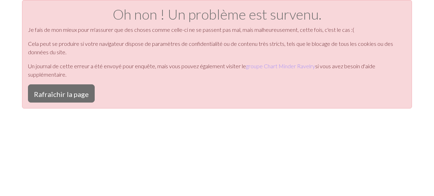
click at [89, 102] on button "Rafraîchir la page" at bounding box center [61, 93] width 67 height 18
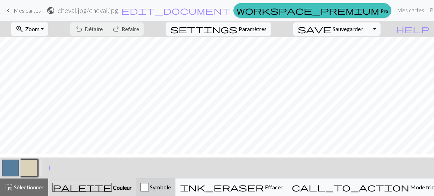
click at [171, 189] on font "Symbole" at bounding box center [160, 187] width 21 height 7
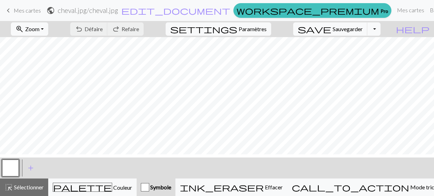
click at [171, 189] on font "Symbole" at bounding box center [160, 187] width 21 height 7
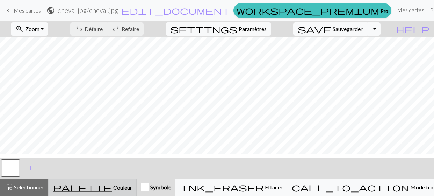
click at [118, 191] on font "Couleur" at bounding box center [122, 187] width 19 height 7
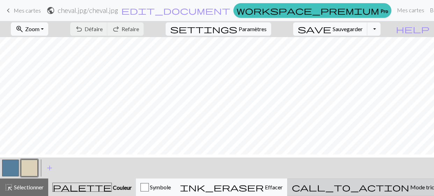
click at [411, 190] on font "Mode tricot" at bounding box center [425, 187] width 29 height 7
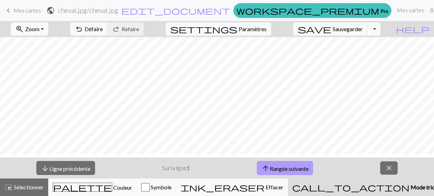
click at [289, 171] on font "Rangée suivante" at bounding box center [289, 168] width 39 height 7
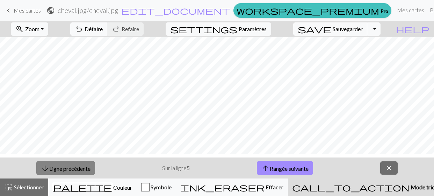
click at [91, 171] on font "Ligne précédente" at bounding box center [69, 168] width 41 height 7
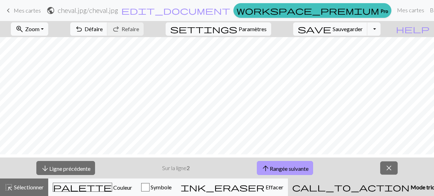
click at [288, 171] on font "Rangée suivante" at bounding box center [289, 168] width 39 height 7
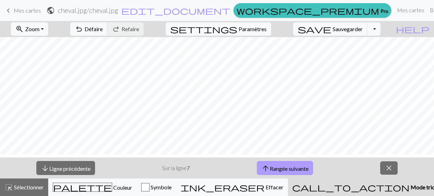
click at [288, 171] on font "Rangée suivante" at bounding box center [289, 168] width 39 height 7
click at [288, 171] on font "Rangée suivante" at bounding box center [290, 168] width 39 height 7
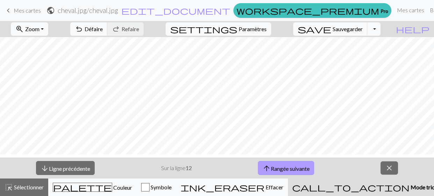
click at [288, 171] on font "Rangée suivante" at bounding box center [290, 168] width 39 height 7
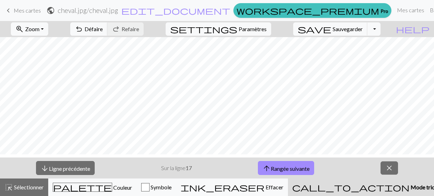
click at [118, 14] on font "cheval.jpg" at bounding box center [103, 10] width 29 height 8
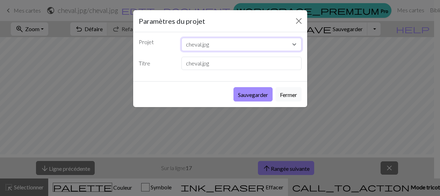
click at [292, 51] on select "cheval.jpg" at bounding box center [242, 44] width 120 height 13
click at [292, 98] on font "Fermer" at bounding box center [288, 94] width 17 height 7
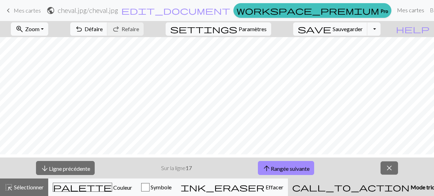
click at [397, 13] on font "Mes cartes" at bounding box center [410, 10] width 27 height 7
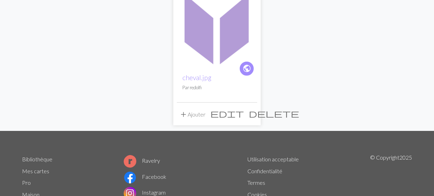
scroll to position [105, 0]
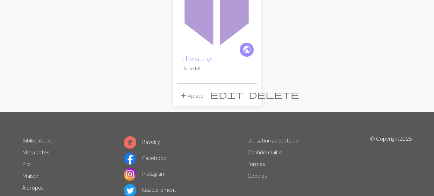
click at [251, 99] on span "delete" at bounding box center [274, 95] width 50 height 10
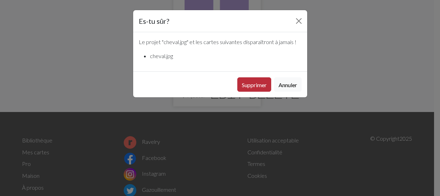
click at [242, 88] on font "Supprimer" at bounding box center [254, 84] width 25 height 7
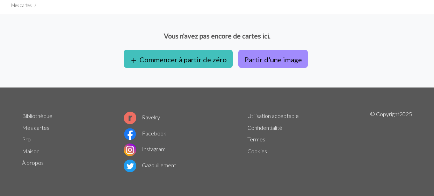
scroll to position [33, 0]
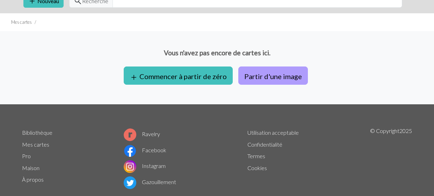
click at [254, 80] on font "Partir d'une image" at bounding box center [273, 76] width 58 height 8
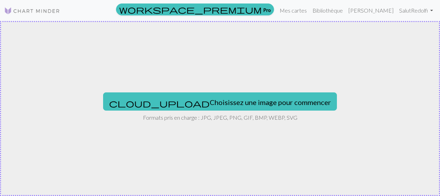
click at [254, 103] on font "Choisissez une image pour commencer" at bounding box center [270, 102] width 121 height 8
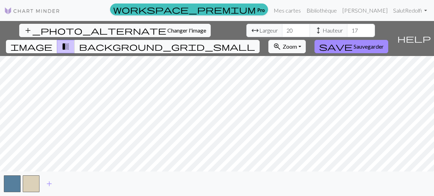
click at [52, 42] on span "image" at bounding box center [31, 47] width 42 height 10
click at [292, 174] on div "add_photo_alternate Changer l'image arrow_range Largeur 20 height Hauteur 17 im…" at bounding box center [217, 108] width 434 height 175
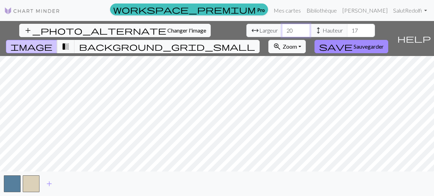
click at [282, 35] on input "20" at bounding box center [296, 30] width 28 height 13
type input "2"
type input "50"
click at [347, 34] on input "17" at bounding box center [361, 30] width 28 height 13
type input "1"
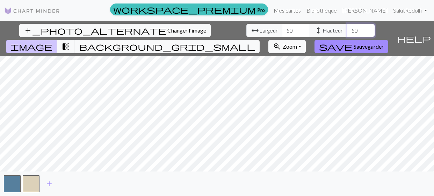
type input "50"
click at [52, 42] on span "image" at bounding box center [31, 47] width 42 height 10
click at [255, 42] on span "background_grid_small" at bounding box center [167, 47] width 176 height 10
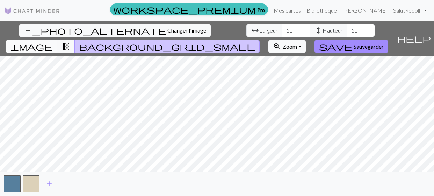
click at [52, 42] on span "image" at bounding box center [31, 47] width 42 height 10
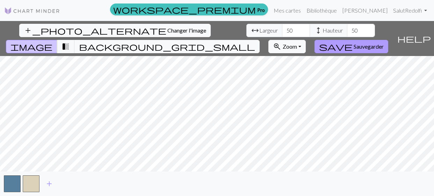
click at [384, 43] on font "Sauvegarder" at bounding box center [369, 46] width 30 height 7
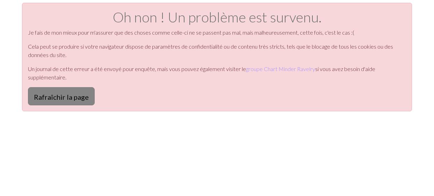
click at [67, 101] on font "Rafraîchir la page" at bounding box center [61, 97] width 55 height 8
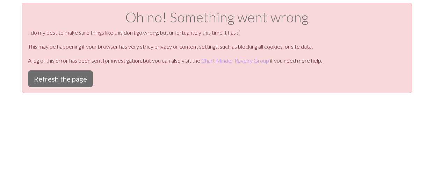
scroll to position [3, 0]
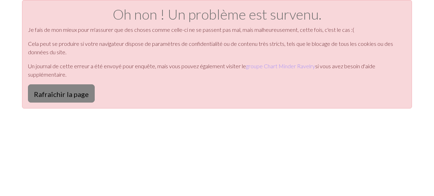
click at [65, 98] on font "Rafraîchir la page" at bounding box center [61, 94] width 55 height 8
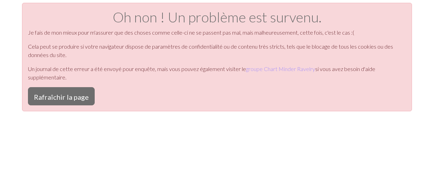
scroll to position [3, 0]
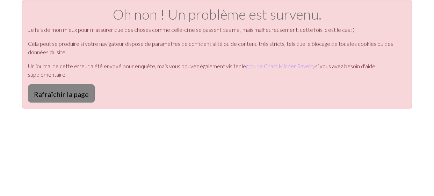
drag, startPoint x: 0, startPoint y: 0, endPoint x: 65, endPoint y: 130, distance: 145.6
click at [65, 98] on font "Rafraîchir la page" at bounding box center [61, 94] width 55 height 8
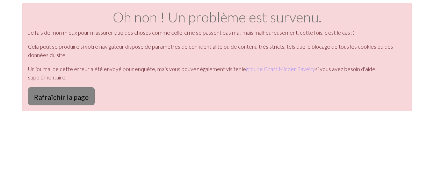
drag, startPoint x: 0, startPoint y: 0, endPoint x: 65, endPoint y: 130, distance: 145.6
click at [65, 101] on font "Rafraîchir la page" at bounding box center [61, 97] width 55 height 8
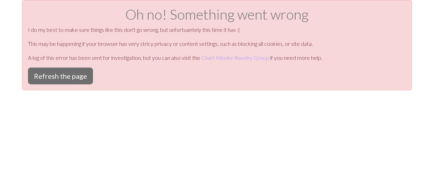
scroll to position [3, 0]
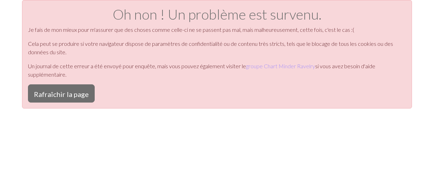
click at [66, 98] on font "Rafraîchir la page" at bounding box center [61, 94] width 55 height 8
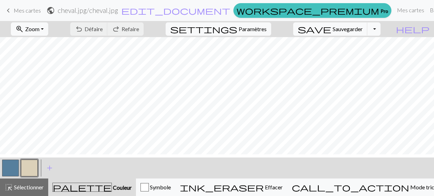
scroll to position [3, 0]
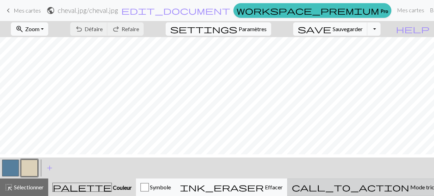
click at [411, 186] on font "Mode tricot" at bounding box center [425, 187] width 29 height 7
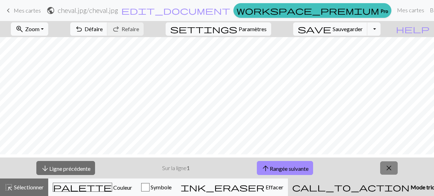
click at [390, 166] on span "close" at bounding box center [389, 168] width 8 height 10
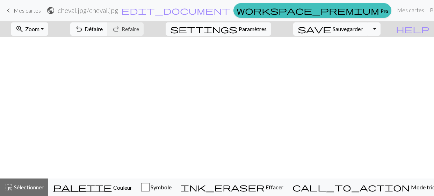
scroll to position [0, 0]
click at [118, 12] on font "cheval.jpg" at bounding box center [103, 10] width 29 height 8
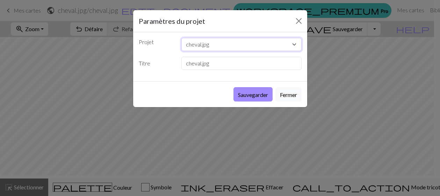
click at [203, 51] on select "cheval.jpg" at bounding box center [242, 44] width 120 height 13
click at [299, 27] on button "Fermer" at bounding box center [298, 20] width 11 height 11
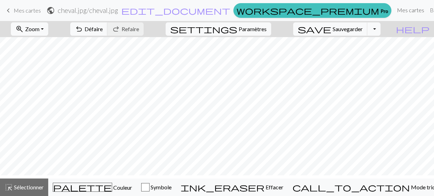
click at [397, 12] on font "Mes cartes" at bounding box center [410, 10] width 27 height 7
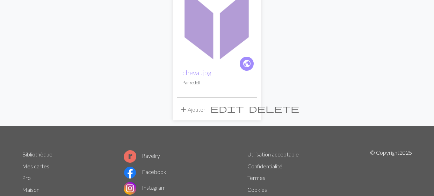
scroll to position [105, 0]
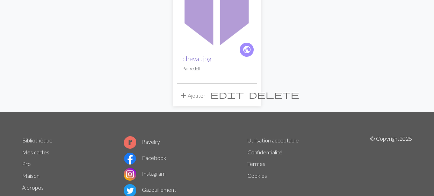
click at [206, 63] on font "cheval.jpg" at bounding box center [197, 59] width 29 height 8
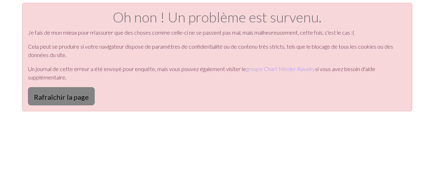
click at [89, 101] on font "Rafraîchir la page" at bounding box center [61, 97] width 55 height 8
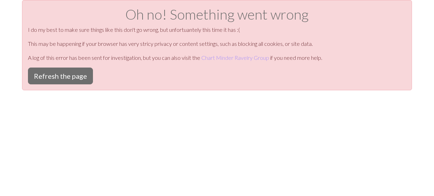
scroll to position [3, 0]
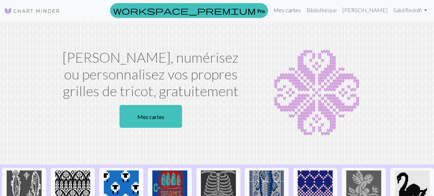
click at [278, 13] on font "Mes cartes" at bounding box center [287, 10] width 27 height 7
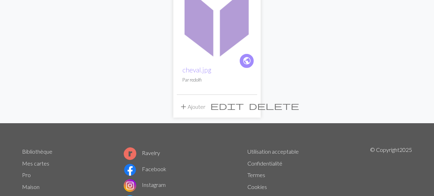
scroll to position [140, 0]
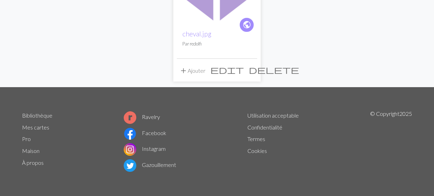
click at [250, 74] on span "delete" at bounding box center [274, 70] width 50 height 10
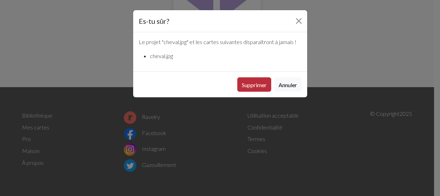
click at [250, 88] on font "Supprimer" at bounding box center [254, 84] width 25 height 7
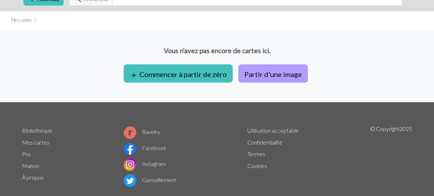
scroll to position [103, 0]
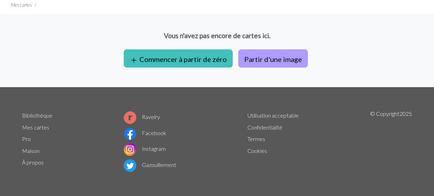
click at [289, 55] on font "Partir d'une image" at bounding box center [273, 59] width 58 height 8
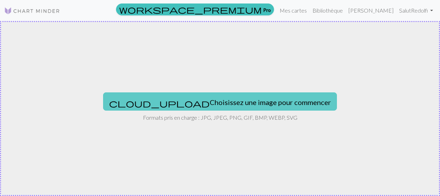
click at [242, 104] on font "Choisissez une image pour commencer" at bounding box center [270, 102] width 121 height 8
type input "C:\fakepath\cheval.jpg"
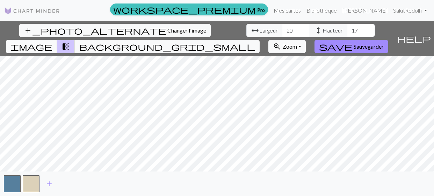
click at [52, 42] on span "image" at bounding box center [31, 47] width 42 height 10
click at [293, 174] on div "add_photo_alternate Changer l'image arrow_range Largeur 20 height Hauteur 17 im…" at bounding box center [217, 108] width 434 height 175
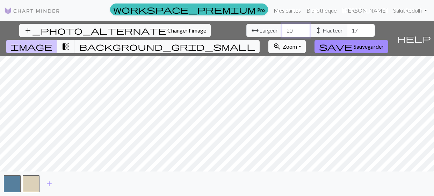
click at [282, 34] on input "20" at bounding box center [296, 30] width 28 height 13
type input "2"
type input "50"
click at [347, 37] on input "17" at bounding box center [361, 30] width 28 height 13
type input "1"
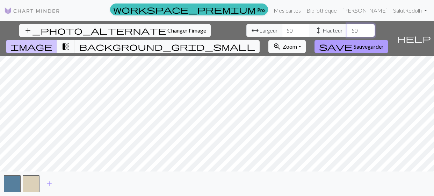
type input "50"
click at [384, 43] on font "Sauvegarder" at bounding box center [369, 46] width 30 height 7
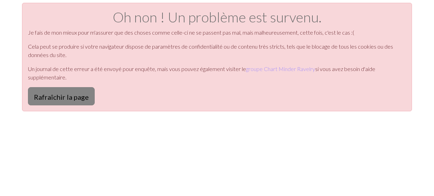
click at [61, 101] on font "Rafraîchir la page" at bounding box center [61, 97] width 55 height 8
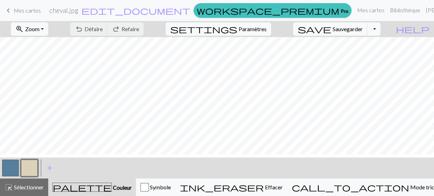
scroll to position [3, 0]
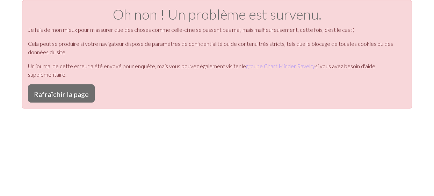
click at [61, 102] on button "Rafraîchir la page" at bounding box center [61, 93] width 67 height 18
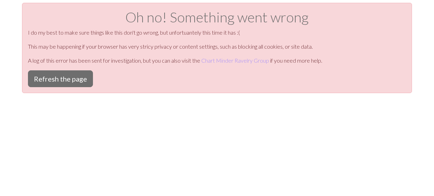
scroll to position [3, 0]
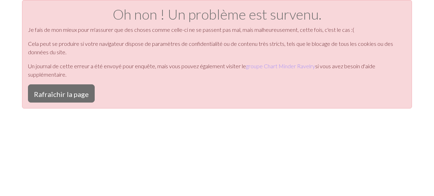
click at [62, 102] on button "Rafraîchir la page" at bounding box center [61, 93] width 67 height 18
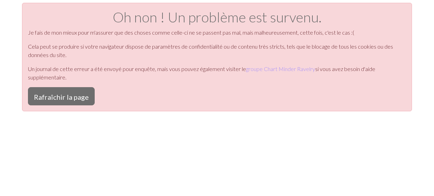
click at [62, 101] on font "Rafraîchir la page" at bounding box center [61, 97] width 55 height 8
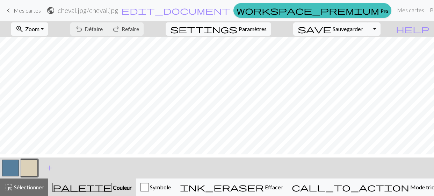
scroll to position [3, 0]
click at [381, 28] on button "Basculer la liste déroulante" at bounding box center [374, 28] width 13 height 13
drag, startPoint x: 140, startPoint y: 40, endPoint x: 219, endPoint y: 175, distance: 156.3
click at [219, 175] on div "< > add Ajouter une couleur" at bounding box center [217, 167] width 434 height 21
click at [157, 164] on div "< > add Ajouter une couleur" at bounding box center [217, 167] width 434 height 21
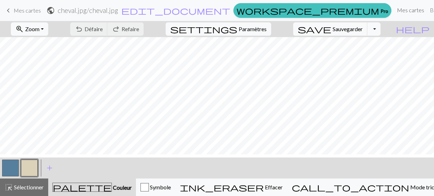
click at [397, 12] on font "Mes cartes" at bounding box center [410, 10] width 27 height 7
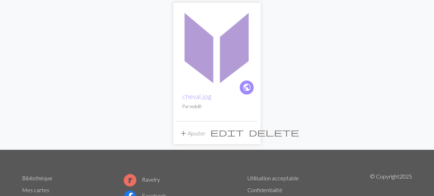
scroll to position [70, 0]
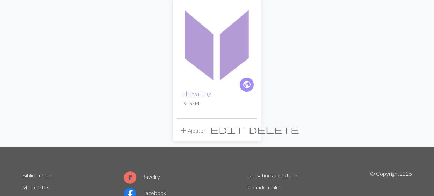
click at [247, 90] on span "public" at bounding box center [247, 84] width 9 height 11
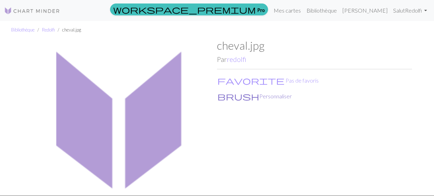
click at [260, 99] on font "Personnaliser" at bounding box center [276, 96] width 33 height 7
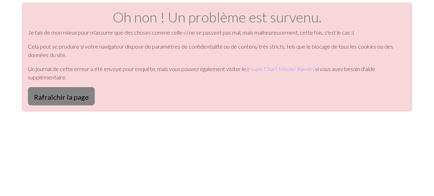
click at [78, 101] on font "Rafraîchir la page" at bounding box center [61, 97] width 55 height 8
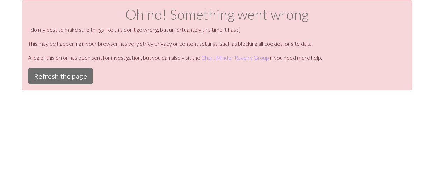
scroll to position [3, 0]
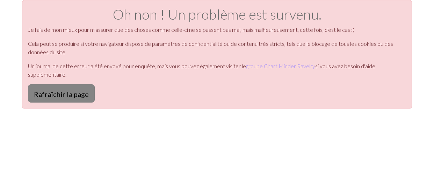
click at [75, 98] on font "Rafraîchir la page" at bounding box center [61, 94] width 55 height 8
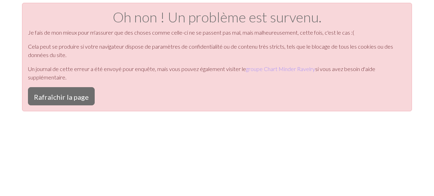
click at [75, 101] on font "Rafraîchir la page" at bounding box center [61, 97] width 55 height 8
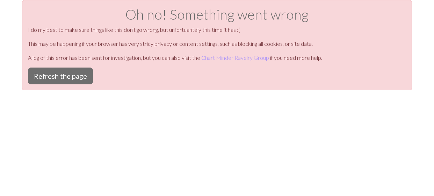
scroll to position [3, 0]
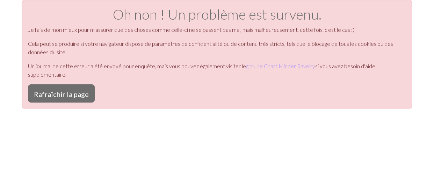
click at [75, 98] on font "Rafraîchir la page" at bounding box center [61, 94] width 55 height 8
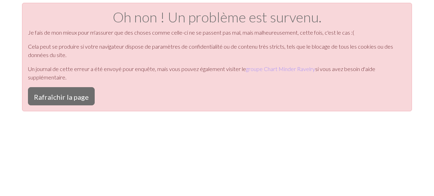
click at [75, 101] on font "Rafraîchir la page" at bounding box center [61, 97] width 55 height 8
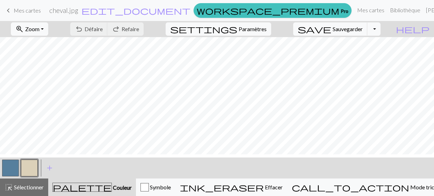
scroll to position [3, 0]
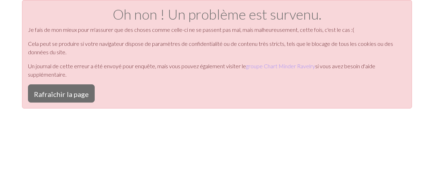
click at [75, 98] on font "Rafraîchir la page" at bounding box center [61, 94] width 55 height 8
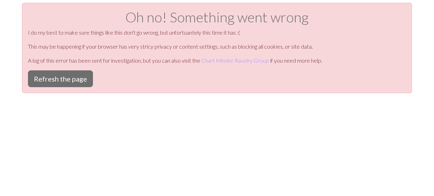
scroll to position [3, 0]
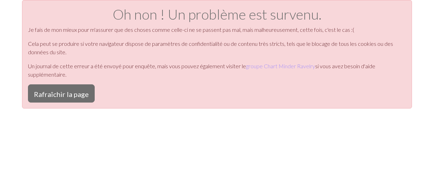
click at [75, 98] on font "Rafraîchir la page" at bounding box center [61, 94] width 55 height 8
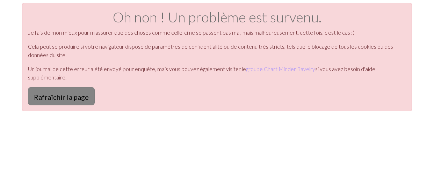
drag, startPoint x: 0, startPoint y: 0, endPoint x: 74, endPoint y: 127, distance: 147.5
click at [74, 101] on font "Rafraîchir la page" at bounding box center [61, 97] width 55 height 8
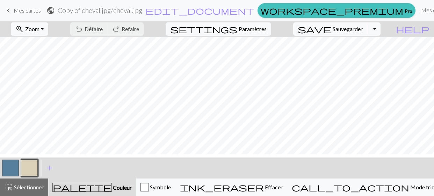
scroll to position [3, 0]
click at [425, 31] on span "help" at bounding box center [413, 29] width 34 height 10
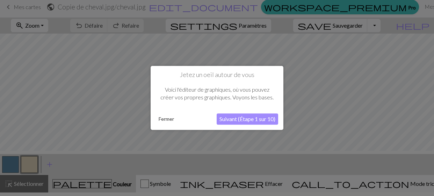
click at [250, 119] on font "Suivant (Étape 1 sur 10)" at bounding box center [248, 119] width 56 height 7
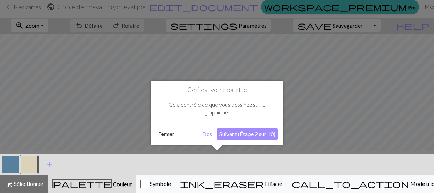
click at [199, 190] on div at bounding box center [217, 176] width 441 height 45
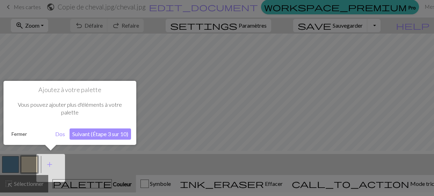
click at [306, 186] on div at bounding box center [217, 96] width 434 height 199
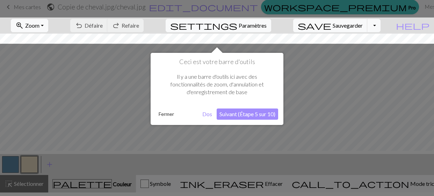
click at [210, 114] on font "Dos" at bounding box center [208, 114] width 10 height 7
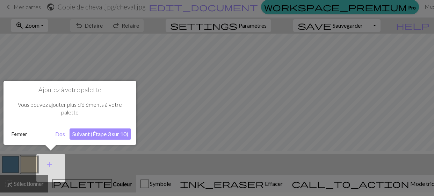
click at [112, 134] on font "Suivant (Étape 3 sur 10)" at bounding box center [100, 133] width 56 height 7
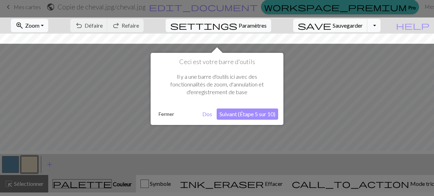
click at [262, 117] on button "Suivant (Étape 5 sur 10)" at bounding box center [248, 113] width 62 height 11
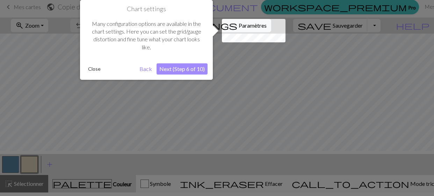
scroll to position [0, 0]
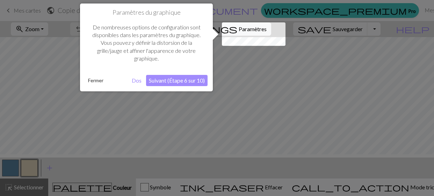
click at [269, 35] on div at bounding box center [254, 33] width 64 height 23
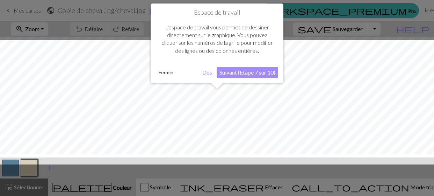
click at [304, 33] on div at bounding box center [217, 99] width 434 height 199
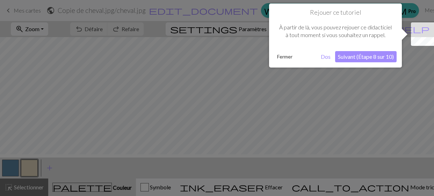
click at [203, 35] on div at bounding box center [217, 99] width 434 height 199
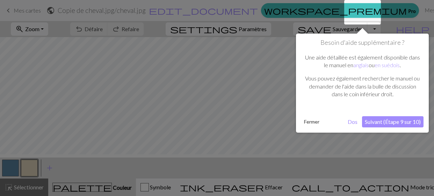
click at [204, 36] on div at bounding box center [217, 99] width 434 height 199
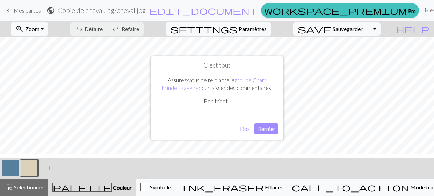
click at [269, 132] on font "Dernier" at bounding box center [266, 128] width 18 height 7
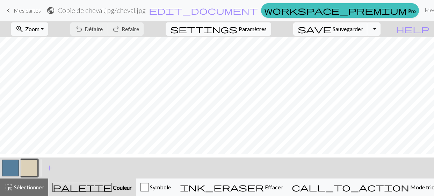
click at [267, 32] on font "Paramètres" at bounding box center [253, 29] width 28 height 7
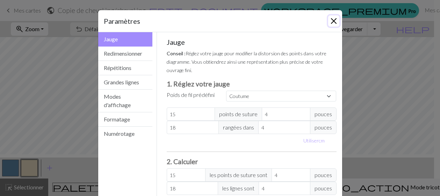
click at [328, 27] on button "Fermer" at bounding box center [333, 20] width 11 height 11
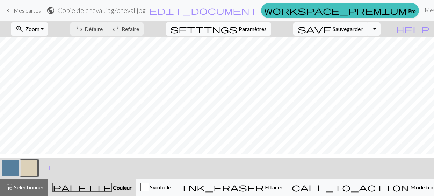
click at [256, 30] on font "Paramètres" at bounding box center [253, 29] width 28 height 7
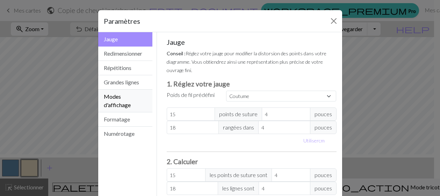
click at [127, 108] on font "Modes d'affichage" at bounding box center [117, 100] width 27 height 15
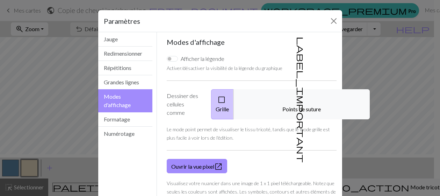
click at [229, 112] on font "Grille" at bounding box center [222, 108] width 13 height 7
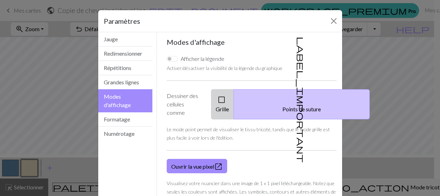
click at [220, 105] on span "check_box_outline_blank" at bounding box center [222, 100] width 8 height 10
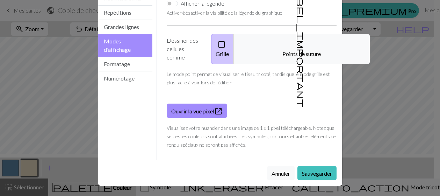
scroll to position [105, 0]
click at [211, 114] on font "Ouvrir la vue pixel" at bounding box center [192, 111] width 43 height 7
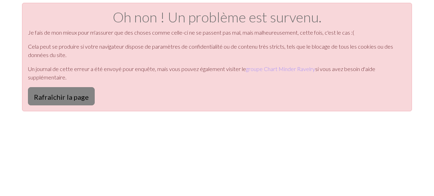
click at [62, 101] on font "Rafraîchir la page" at bounding box center [61, 97] width 55 height 8
click at [89, 101] on font "Rafraîchir la page" at bounding box center [61, 97] width 55 height 8
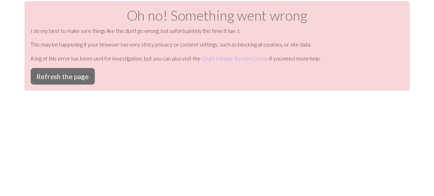
scroll to position [3, 0]
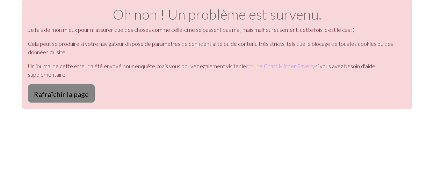
click at [79, 98] on font "Rafraîchir la page" at bounding box center [61, 94] width 55 height 8
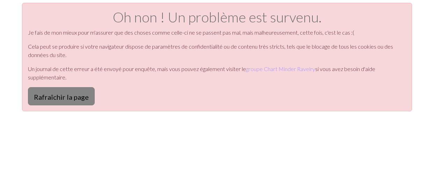
click at [71, 101] on font "Rafraîchir la page" at bounding box center [61, 97] width 55 height 8
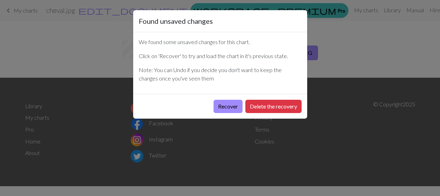
click at [215, 113] on button "Recover" at bounding box center [228, 106] width 29 height 13
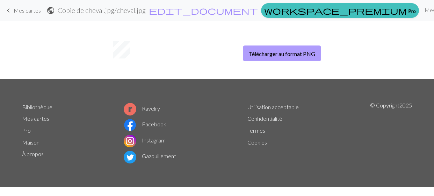
click at [286, 57] on font "Télécharger au format PNG" at bounding box center [282, 53] width 66 height 7
